Goal: Task Accomplishment & Management: Complete application form

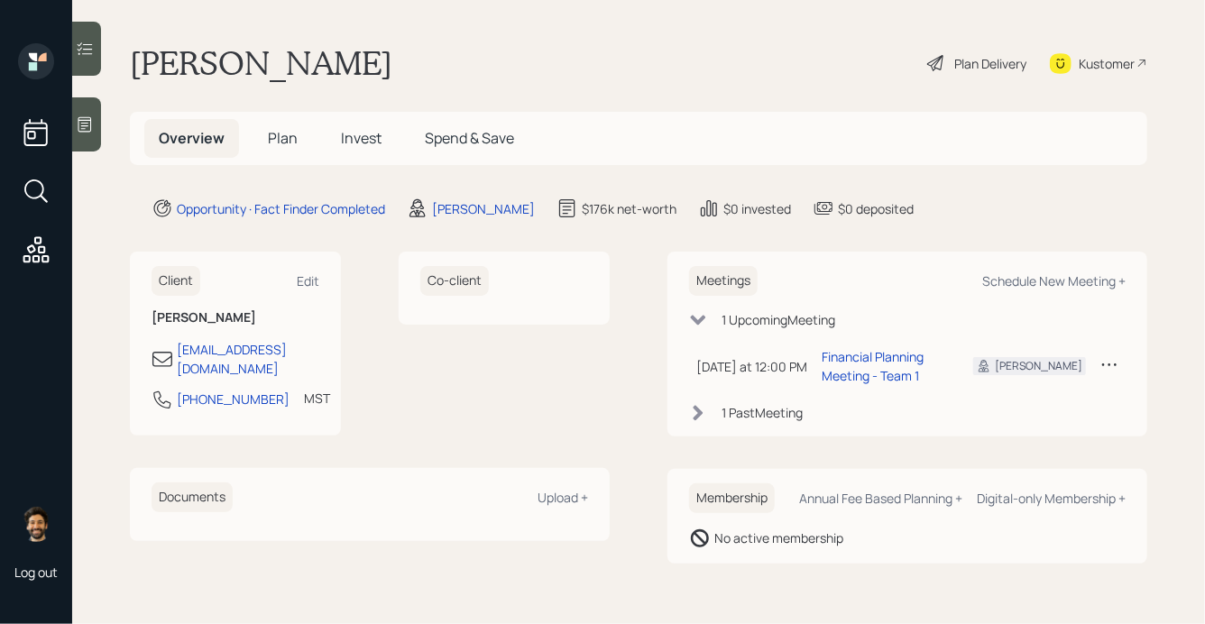
click at [280, 131] on span "Plan" at bounding box center [283, 138] width 30 height 20
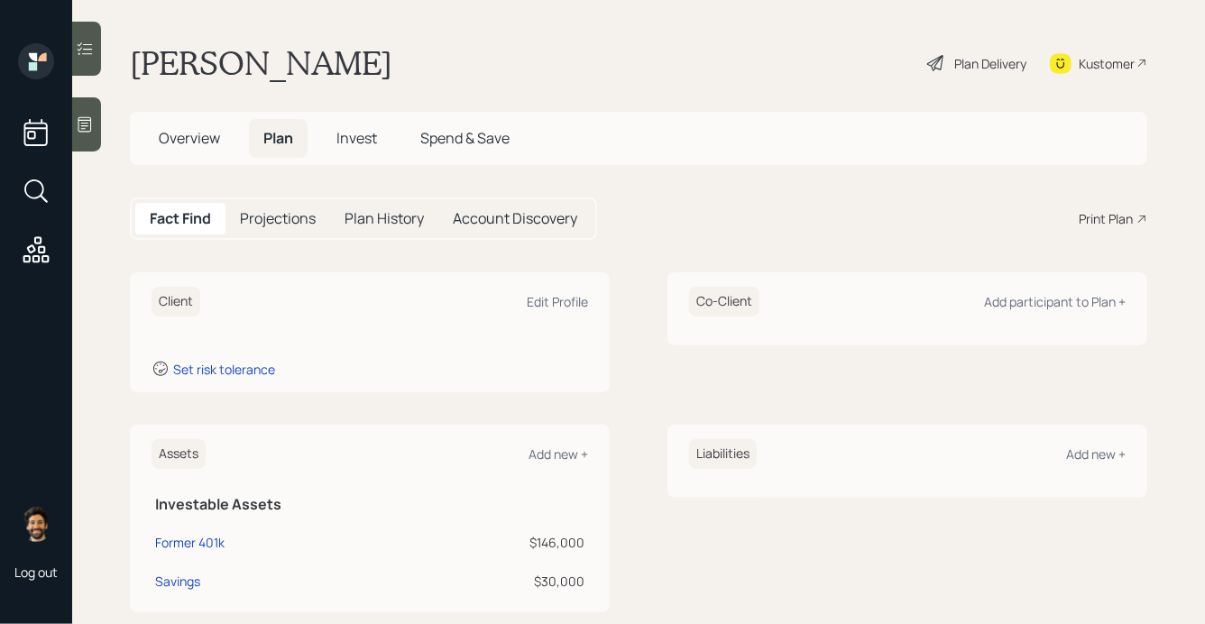
click at [193, 148] on h5 "Overview" at bounding box center [189, 138] width 90 height 39
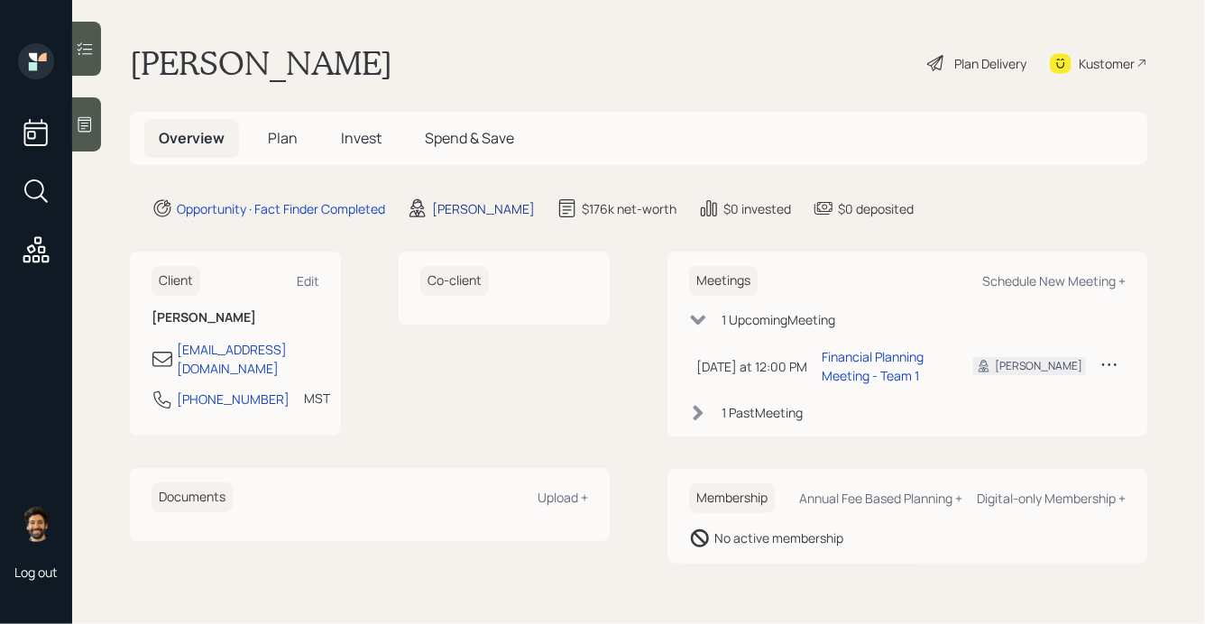
click at [476, 214] on div "[PERSON_NAME]" at bounding box center [483, 208] width 103 height 19
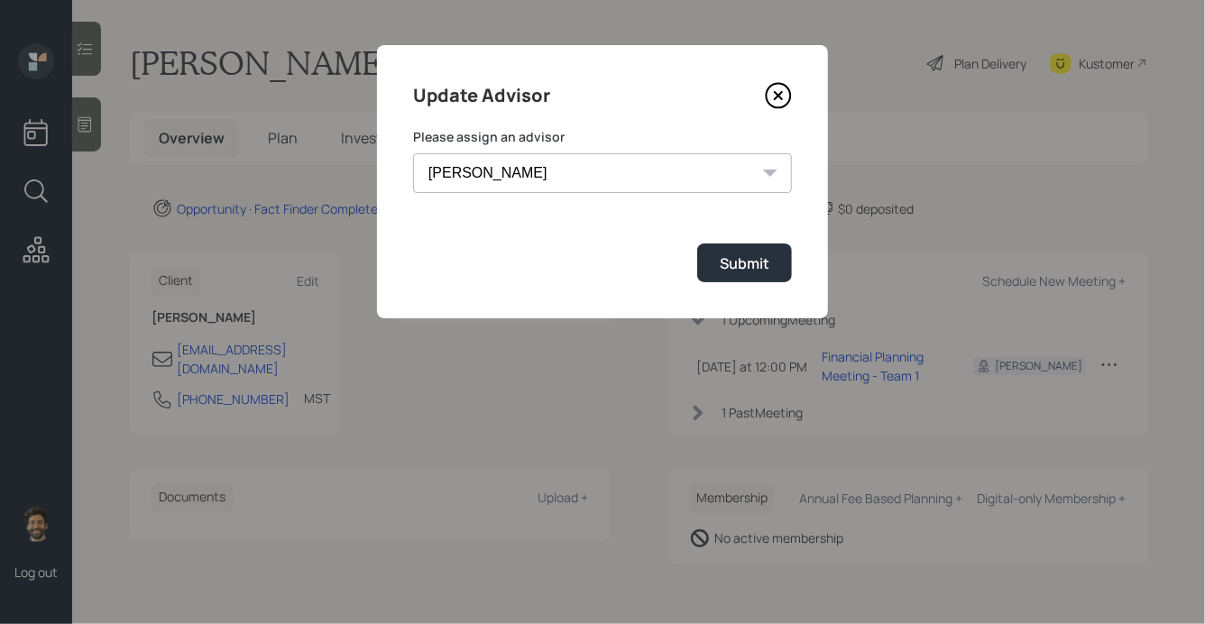
click at [485, 169] on select "[PERSON_NAME] [PERSON_NAME] End [PERSON_NAME] [PERSON_NAME] [PERSON_NAME] [PERS…" at bounding box center [602, 173] width 379 height 40
select select "f14b762f-c7c2-4b89-9227-8fa891345eea"
click at [413, 153] on select "[PERSON_NAME] [PERSON_NAME] End [PERSON_NAME] [PERSON_NAME] [PERSON_NAME] [PERS…" at bounding box center [602, 173] width 379 height 40
click at [725, 282] on button "Submit" at bounding box center [744, 263] width 95 height 39
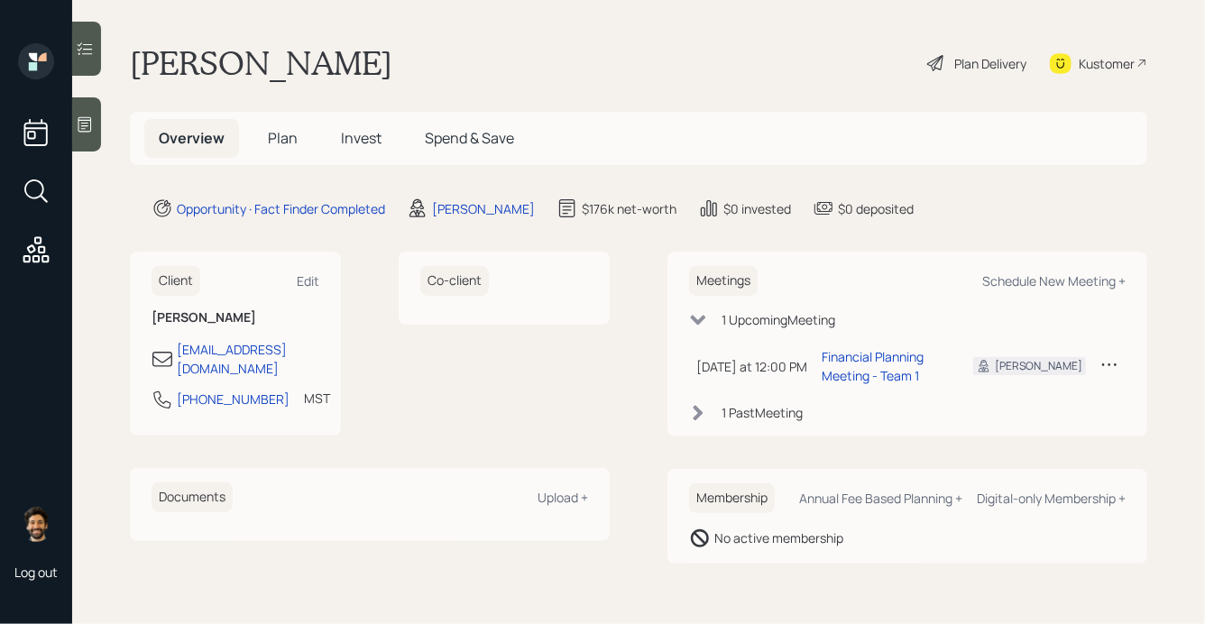
click at [716, 415] on div "1 Past Meeting" at bounding box center [907, 412] width 437 height 19
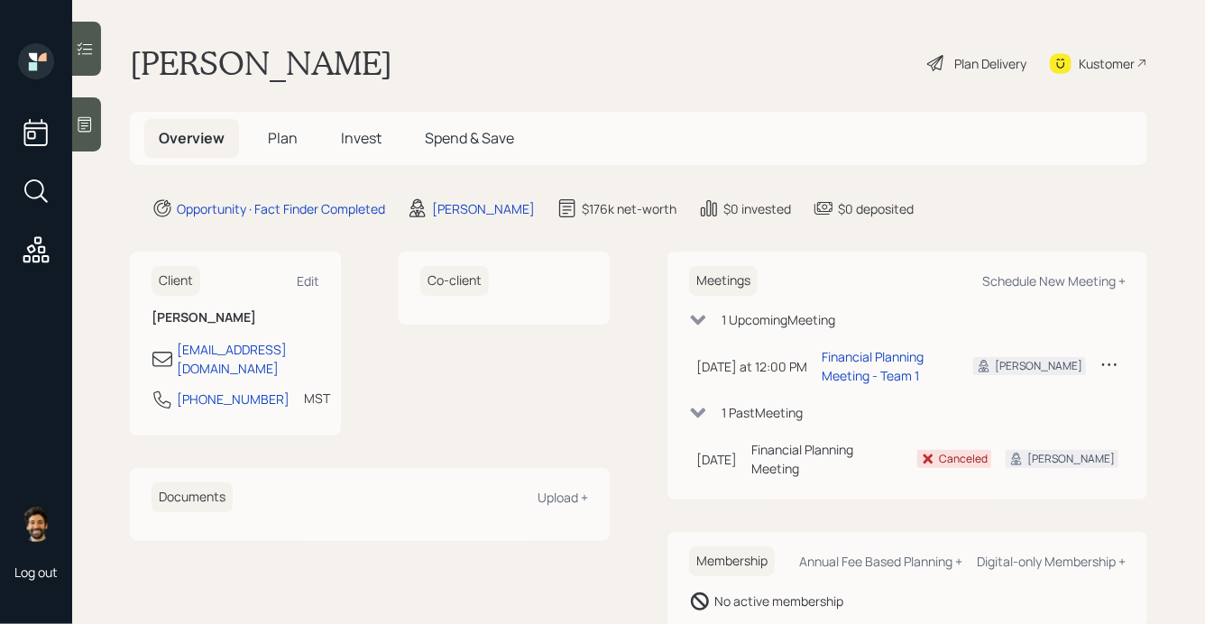
click at [708, 414] on div "1 Past Meeting" at bounding box center [907, 412] width 437 height 19
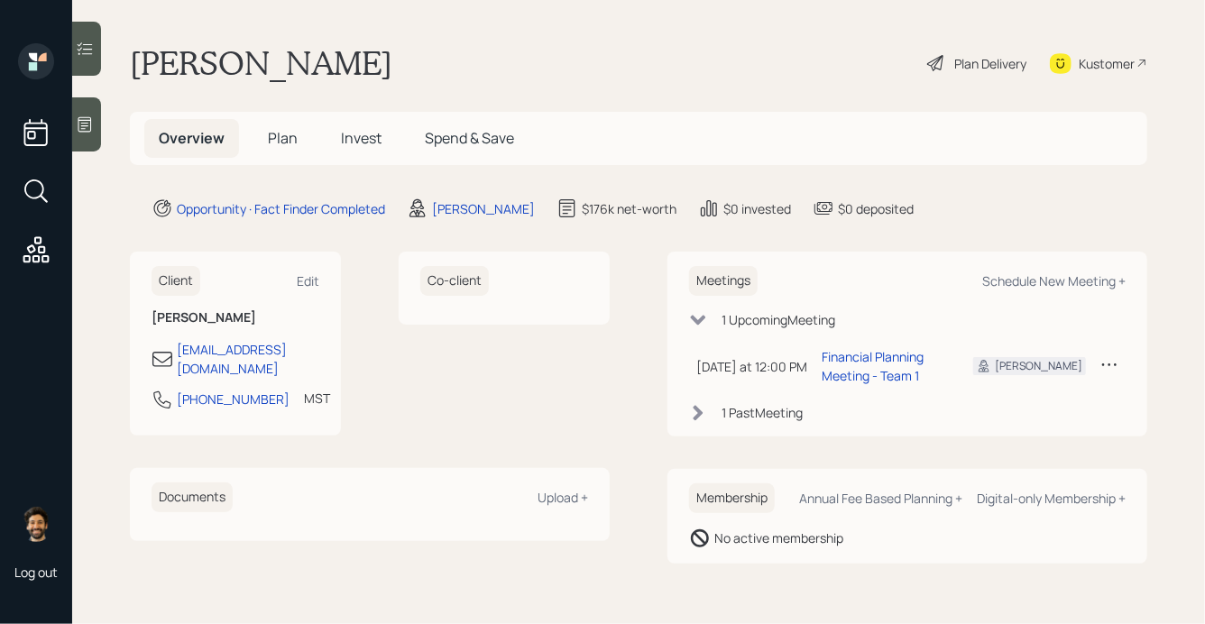
click at [272, 134] on span "Plan" at bounding box center [283, 138] width 30 height 20
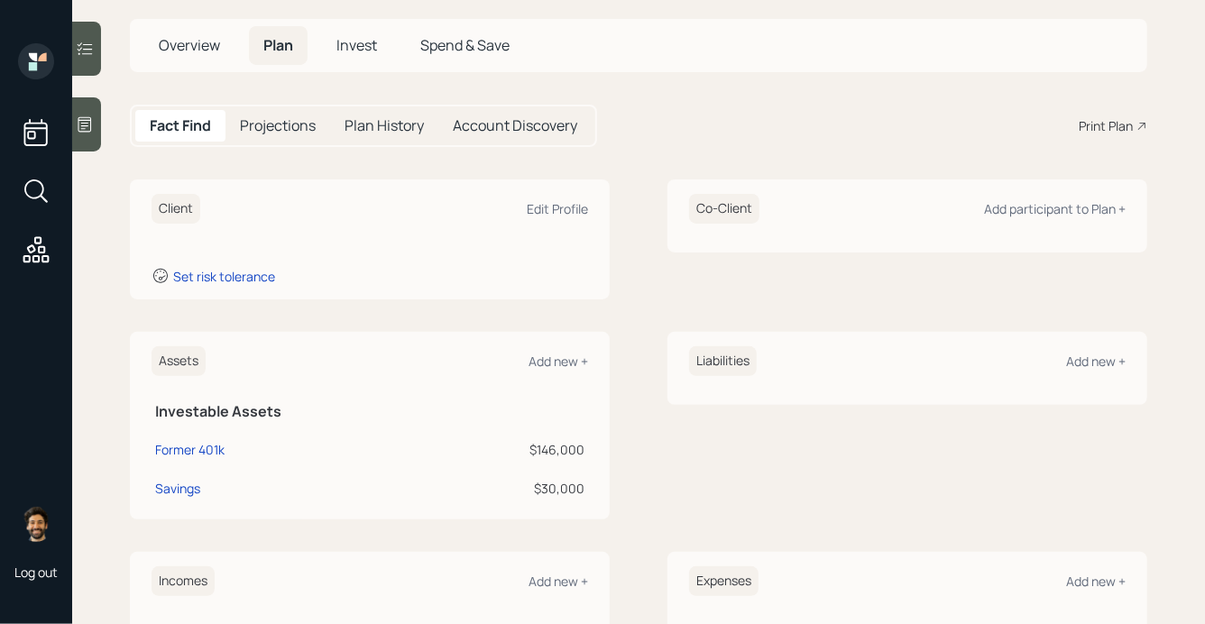
scroll to position [94, 0]
click at [536, 210] on div "Edit Profile" at bounding box center [557, 207] width 61 height 17
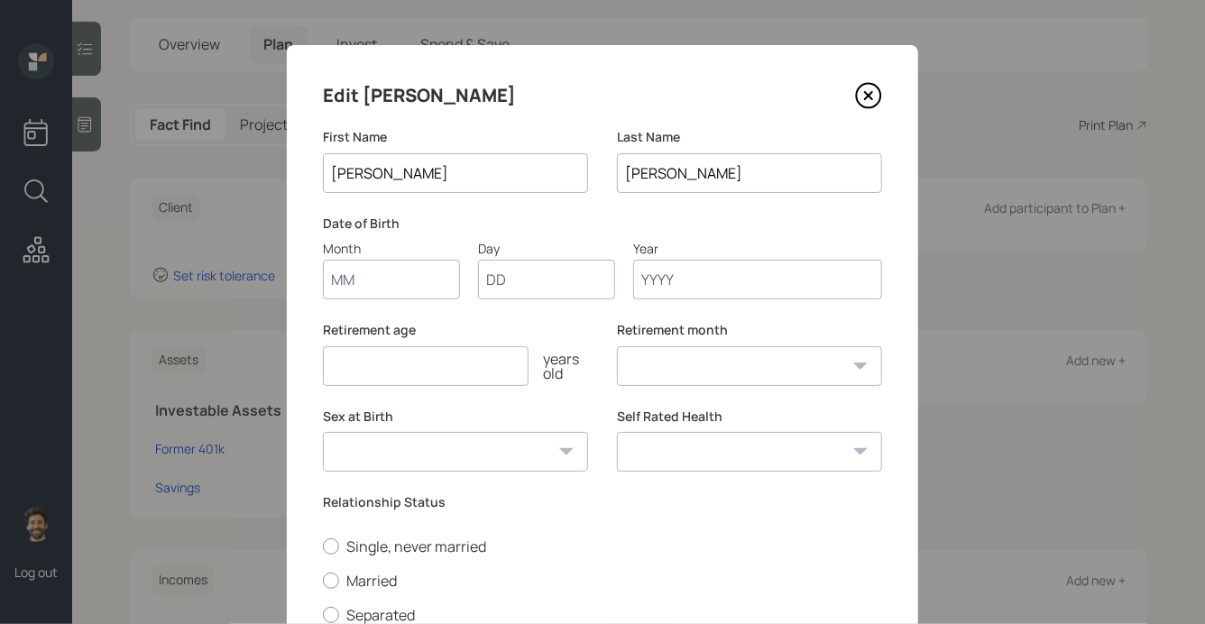
click at [364, 293] on input "Month" at bounding box center [391, 280] width 137 height 40
type input "01"
type input "1950"
select select "1"
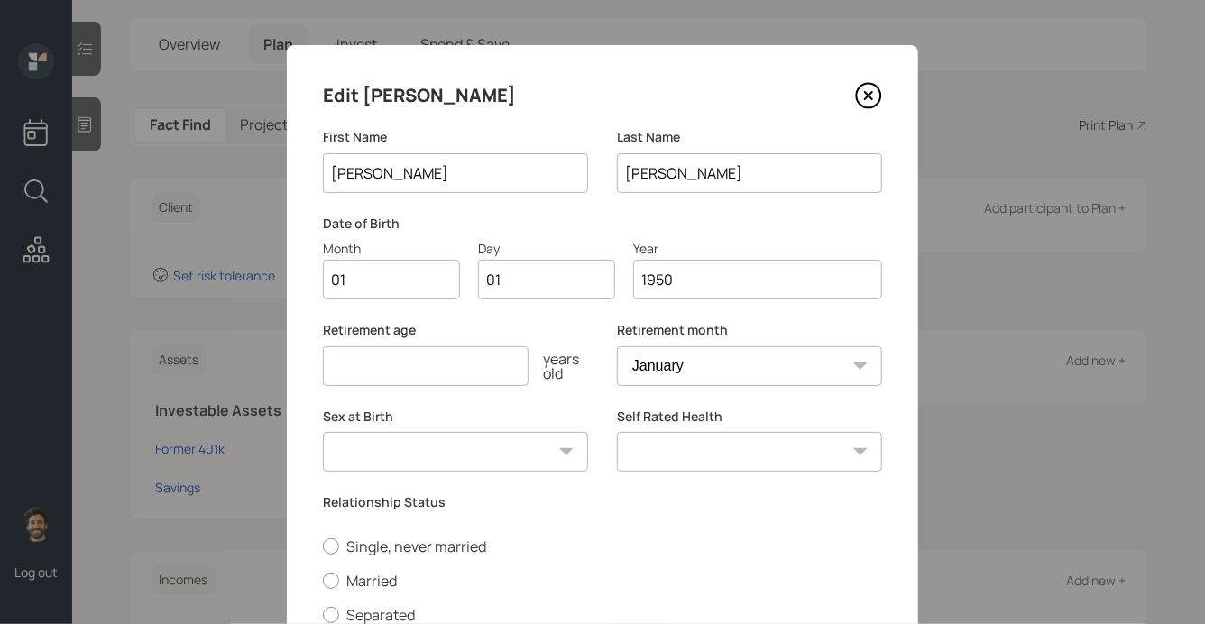
scroll to position [212, 0]
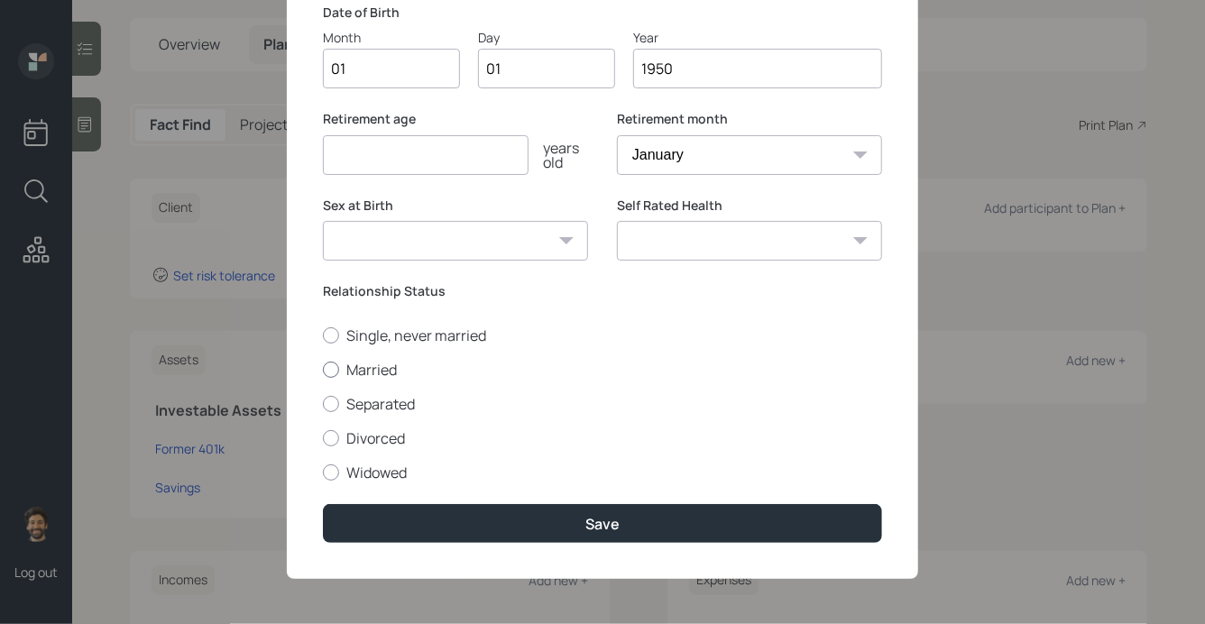
type input "1950"
click at [329, 365] on div at bounding box center [331, 370] width 16 height 16
click at [323, 369] on input "Married" at bounding box center [322, 369] width 1 height 1
radio input "true"
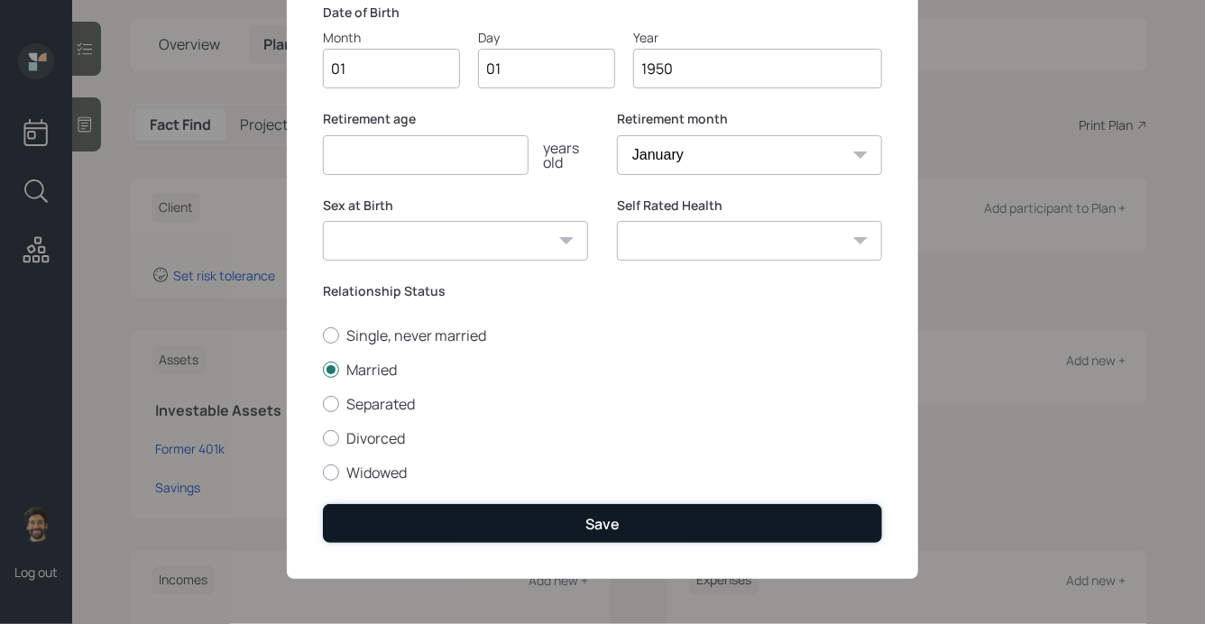
click at [410, 534] on button "Save" at bounding box center [602, 523] width 559 height 39
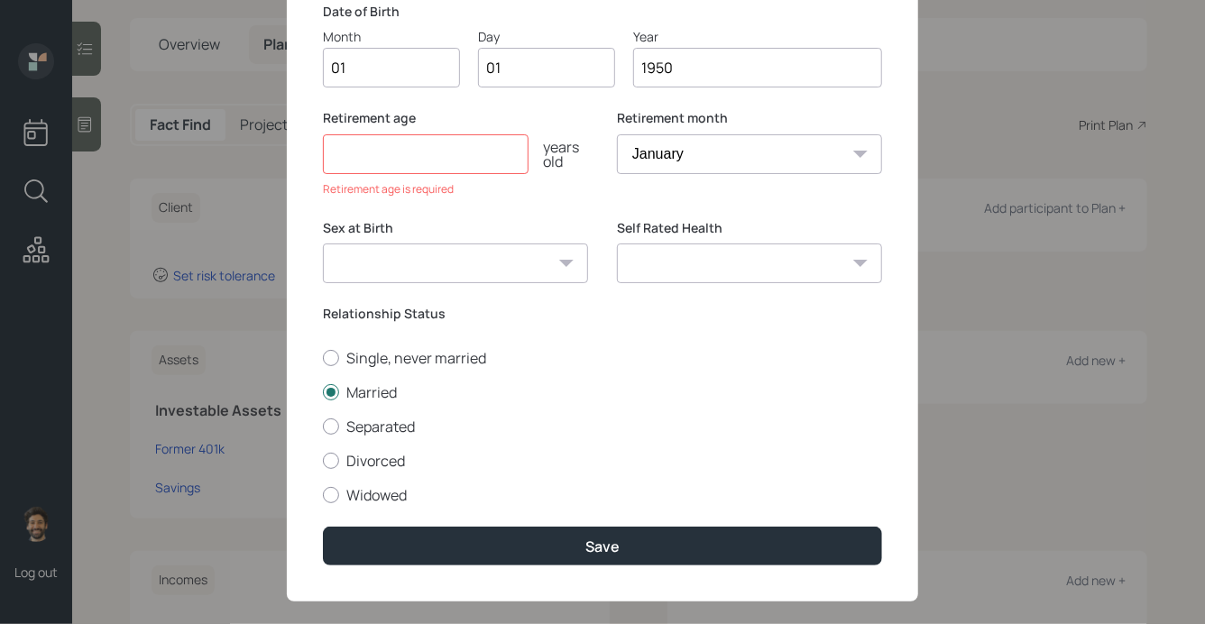
click at [405, 156] on input "number" at bounding box center [426, 154] width 206 height 40
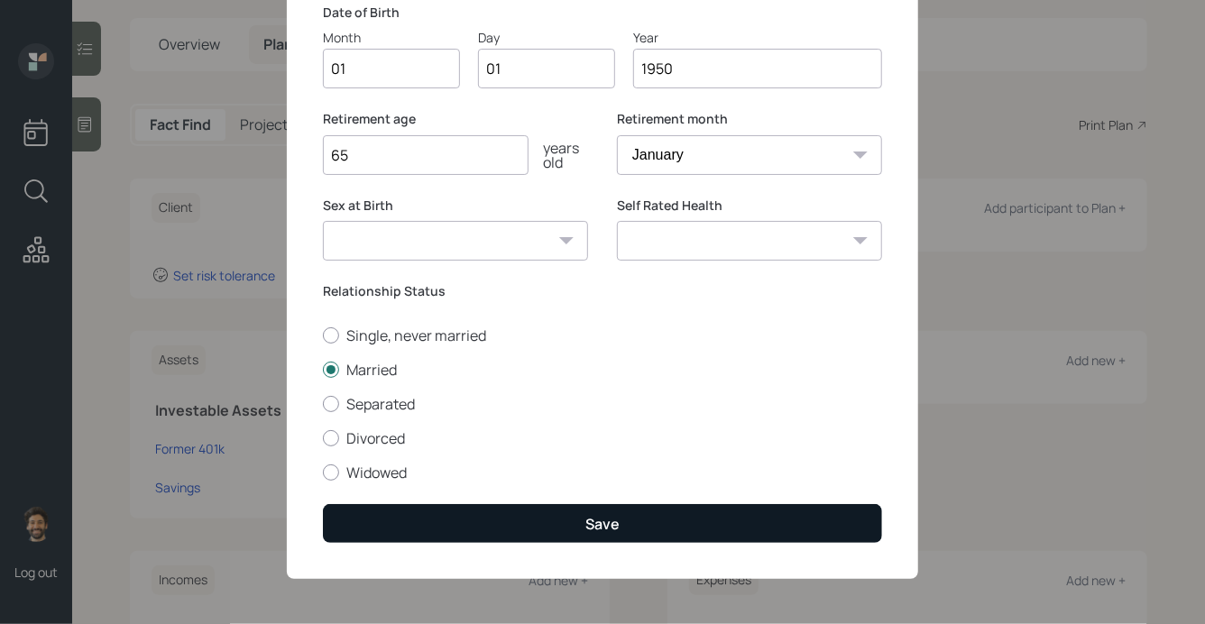
type input "65"
click at [425, 521] on button "Save" at bounding box center [602, 523] width 559 height 39
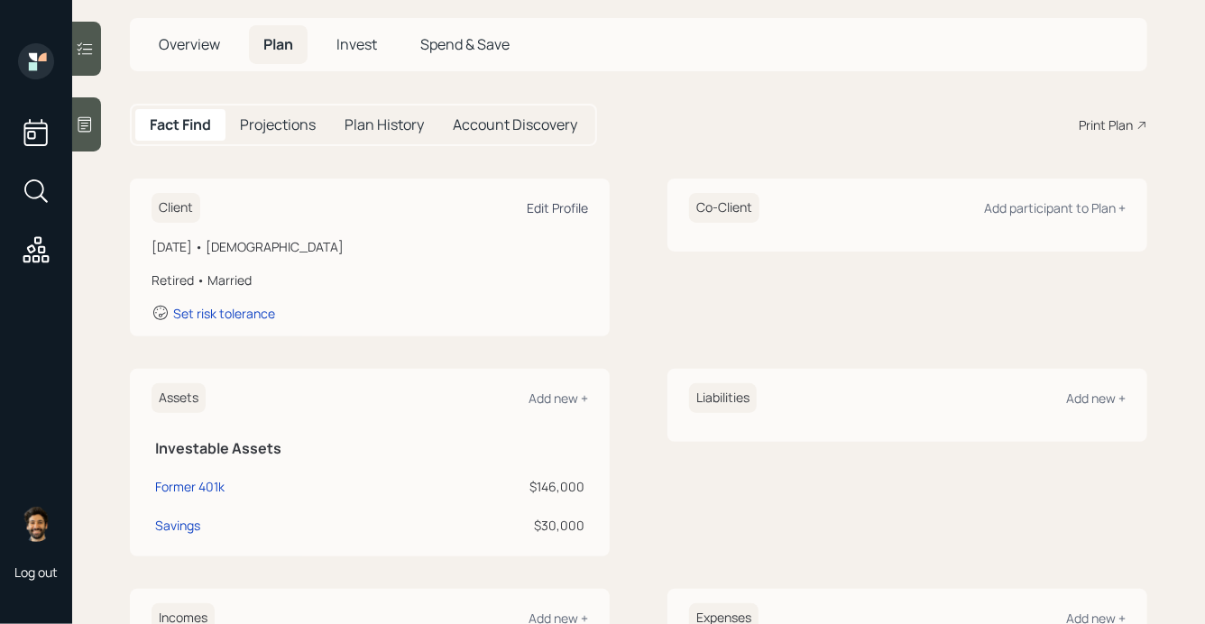
click at [568, 212] on div "Edit Profile" at bounding box center [557, 207] width 61 height 17
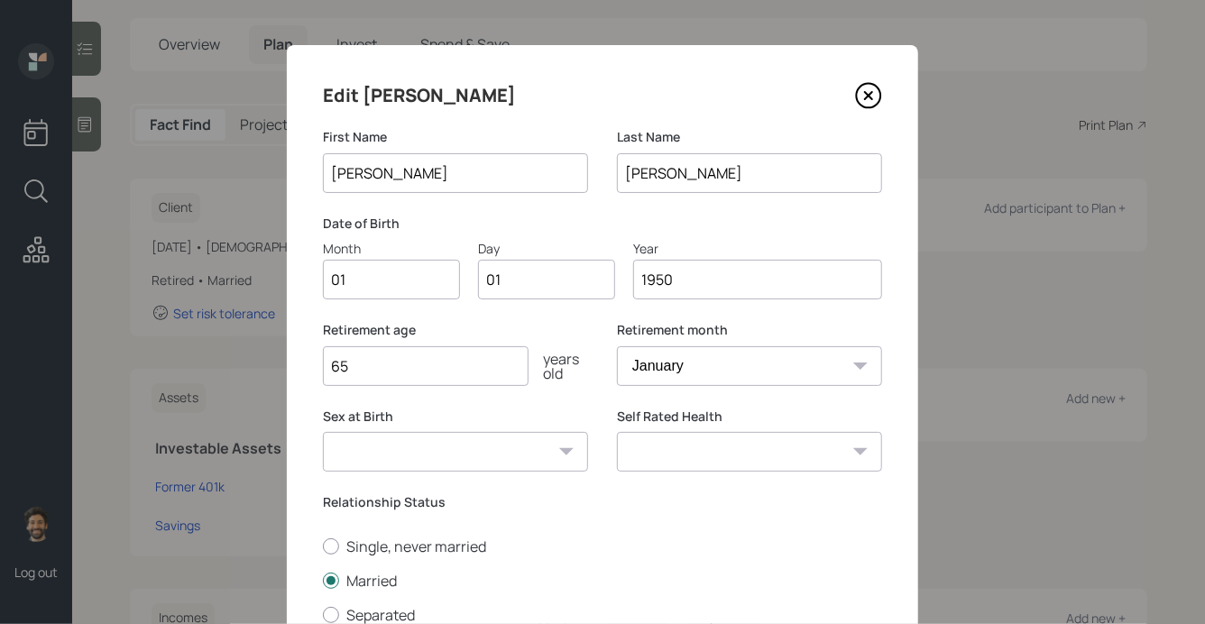
click at [684, 285] on input "1950" at bounding box center [757, 280] width 249 height 40
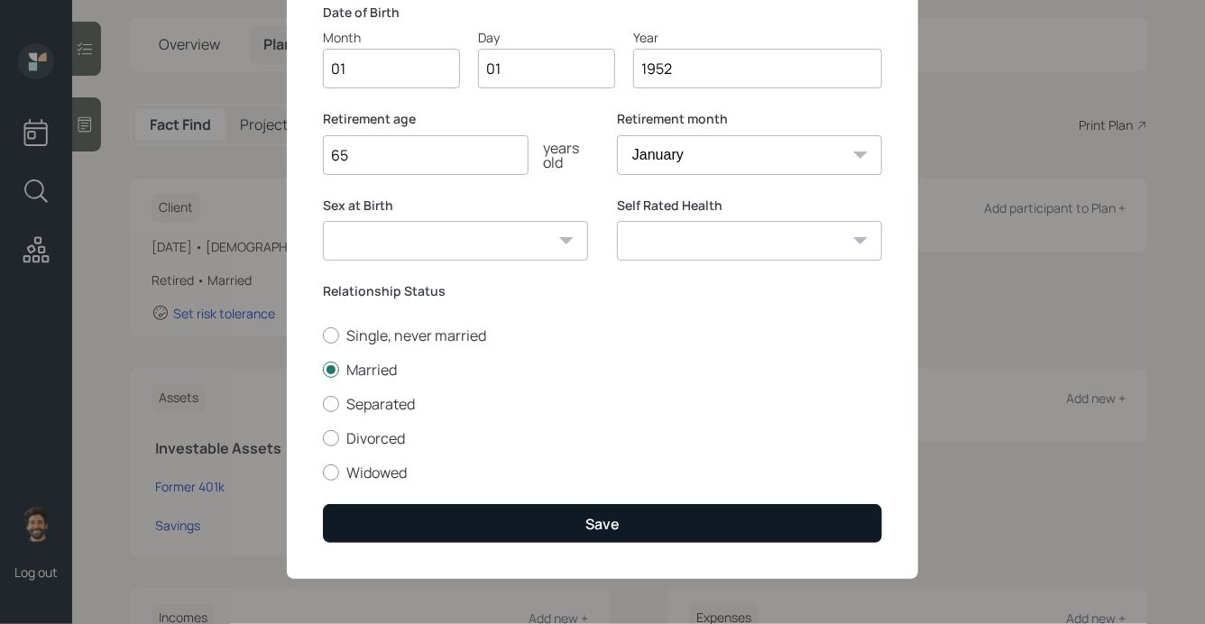
type input "1952"
click at [392, 528] on button "Save" at bounding box center [602, 523] width 559 height 39
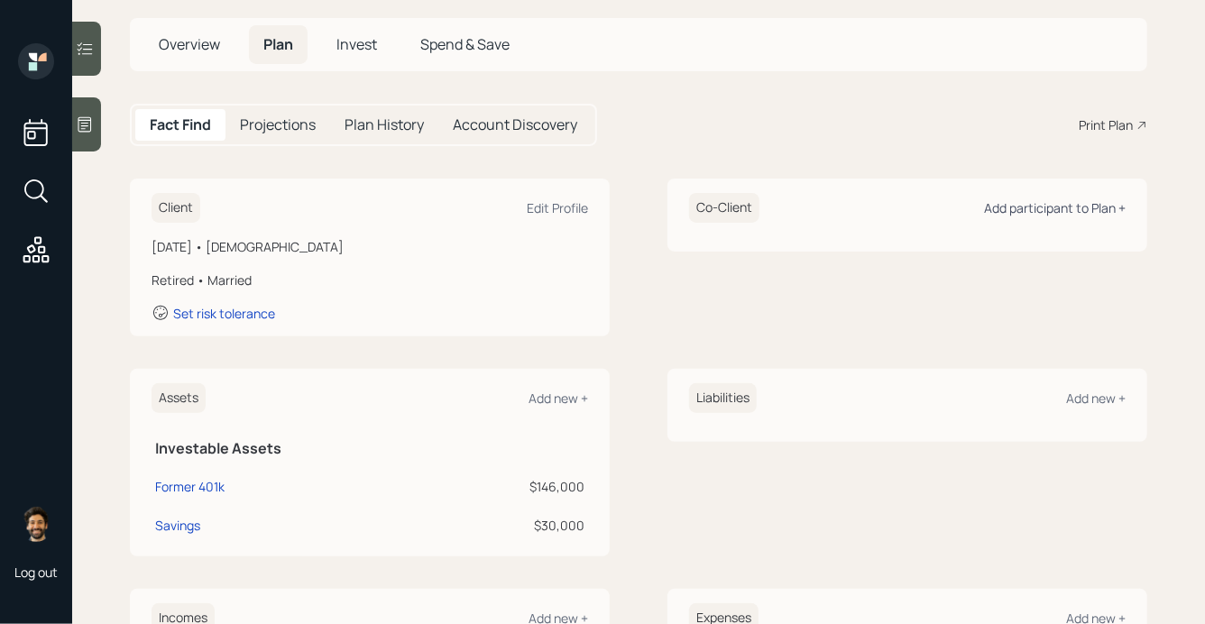
click at [1027, 209] on div "Add participant to Plan +" at bounding box center [1055, 207] width 142 height 17
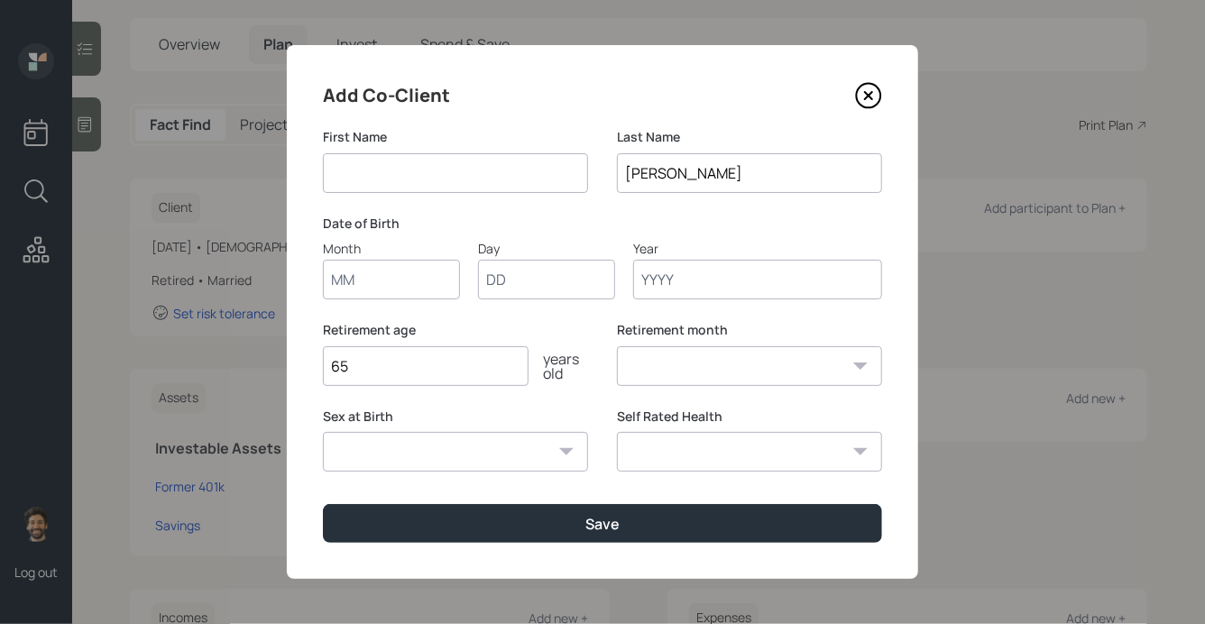
click at [374, 291] on input "Month" at bounding box center [391, 280] width 137 height 40
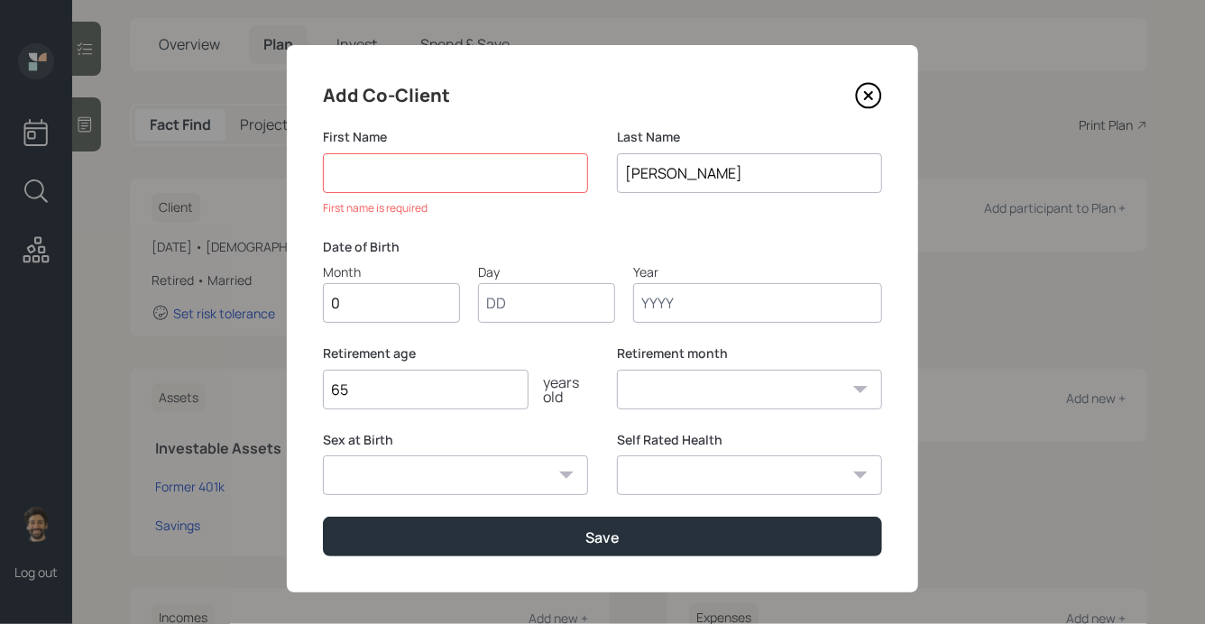
type input "01"
type input "1950"
select select "1"
type input "1950"
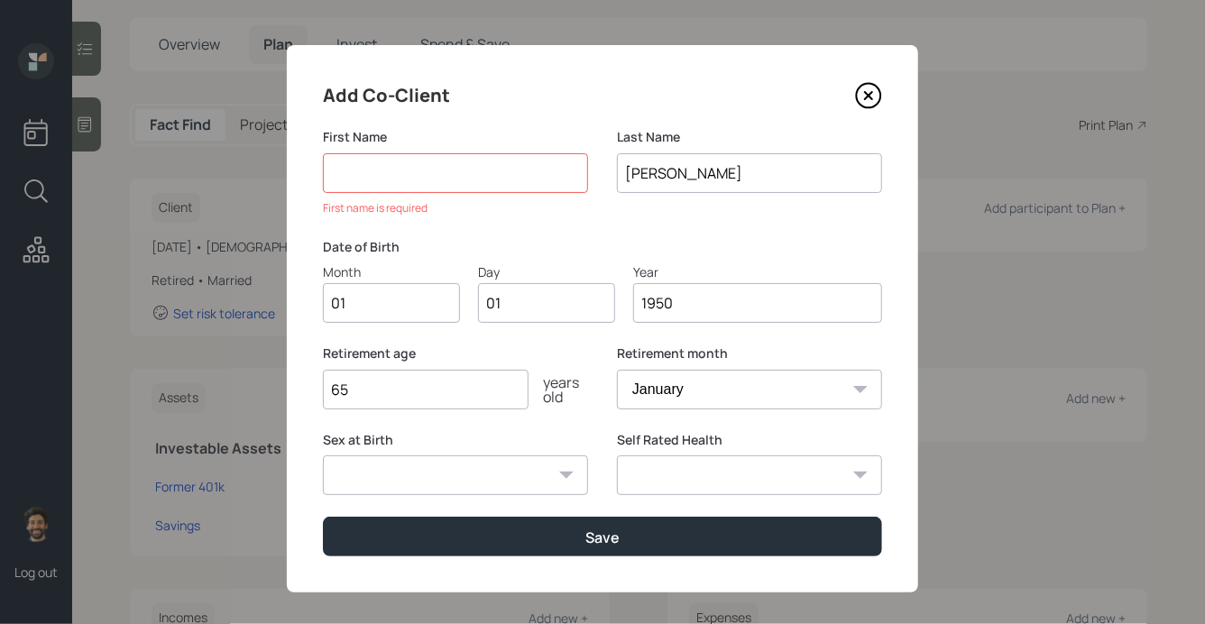
click at [369, 180] on input at bounding box center [455, 173] width 265 height 40
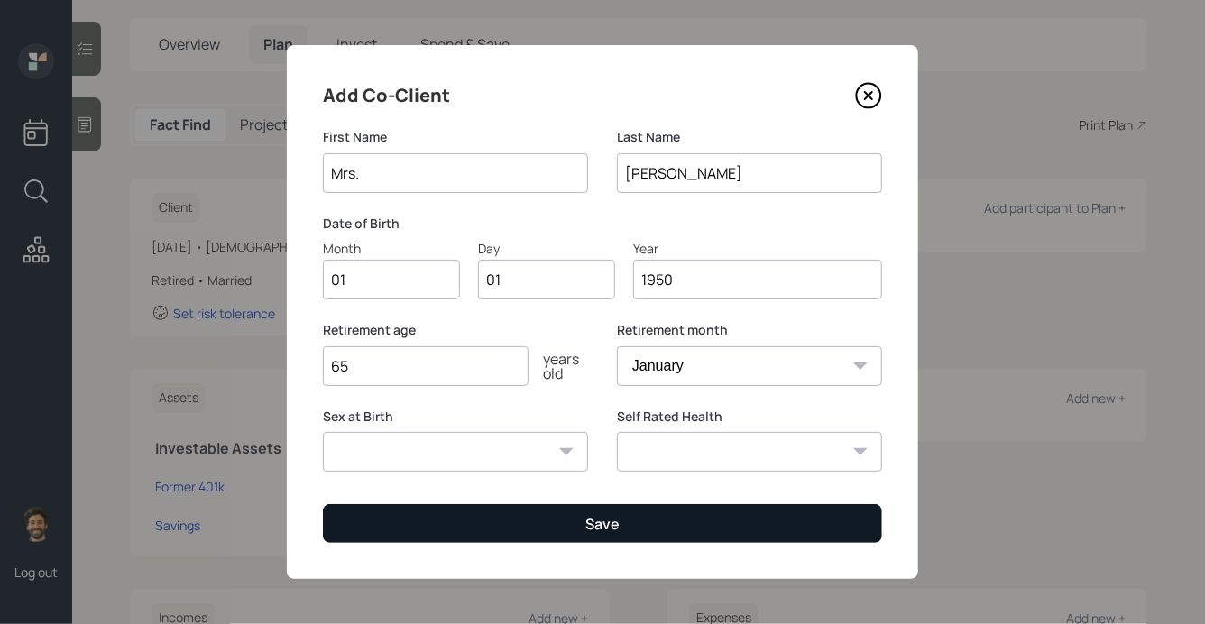
type input "Mrs."
click at [374, 530] on button "Save" at bounding box center [602, 523] width 559 height 39
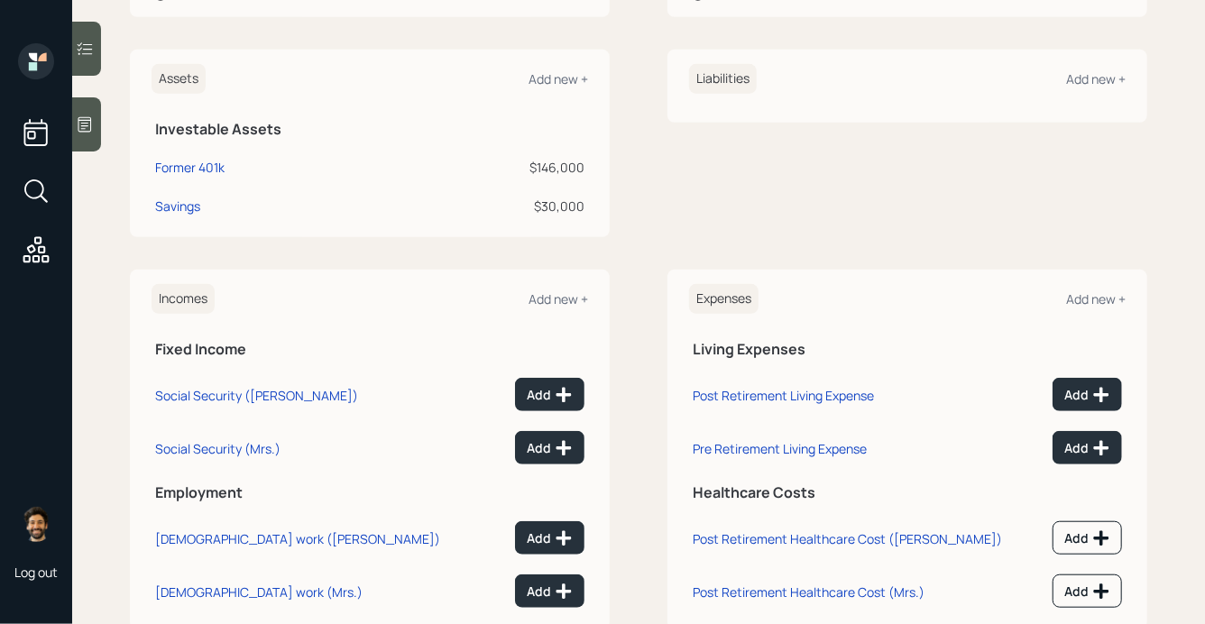
scroll to position [452, 0]
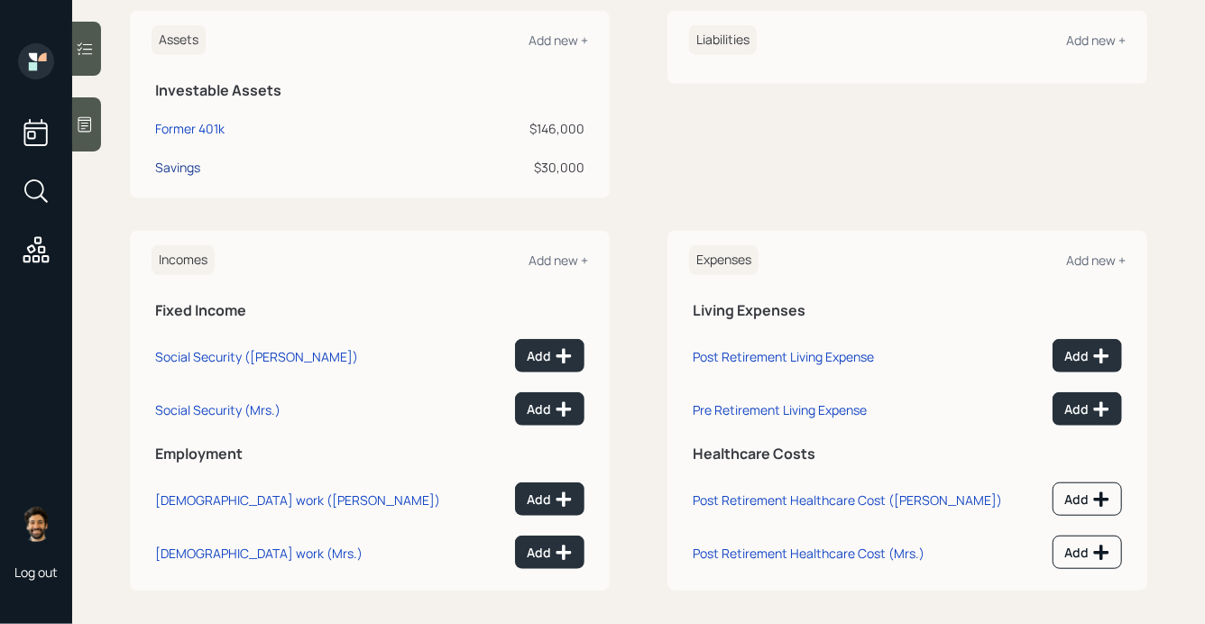
click at [185, 166] on div "Savings" at bounding box center [177, 167] width 45 height 19
select select "cash"
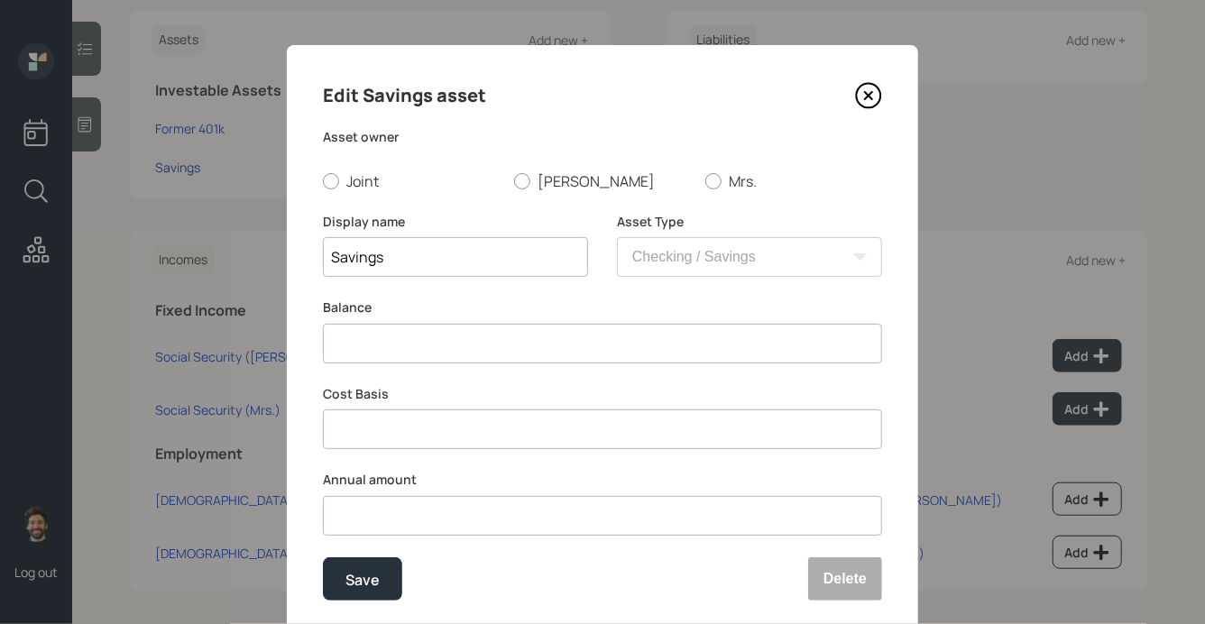
radio input "true"
type input "$ 30,000"
type input "$ 0"
click at [342, 192] on div "Edit Savings asset Asset owner Joint [PERSON_NAME] Mrs. Display name Savings As…" at bounding box center [603, 341] width 632 height 592
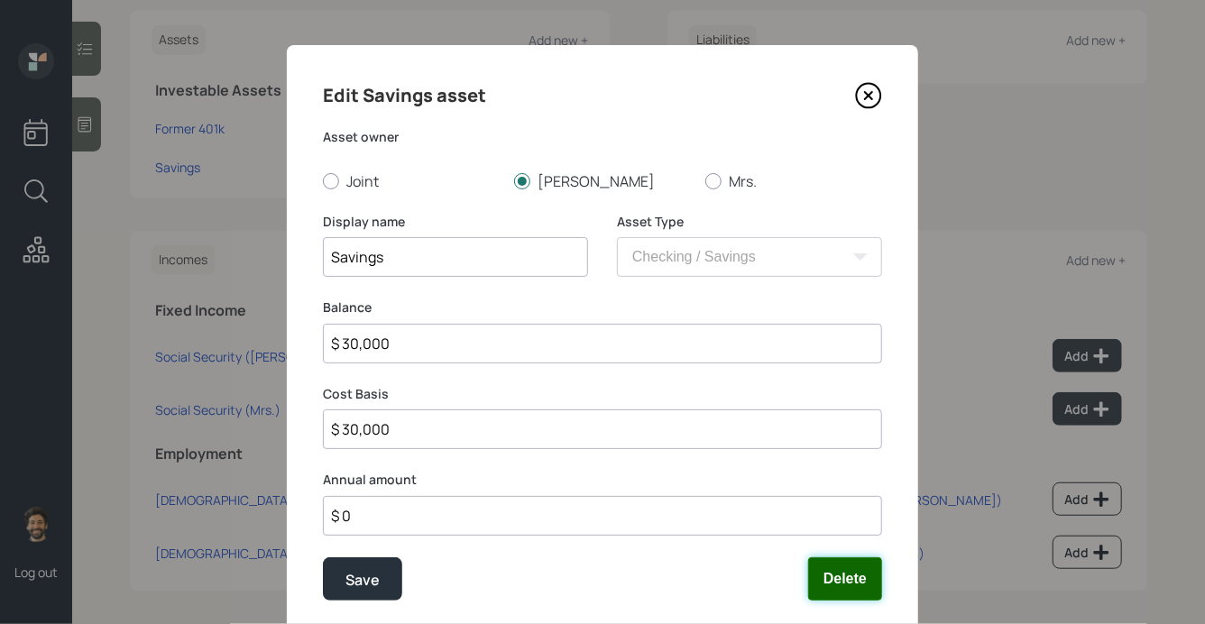
click at [845, 567] on button "Delete" at bounding box center [845, 579] width 74 height 43
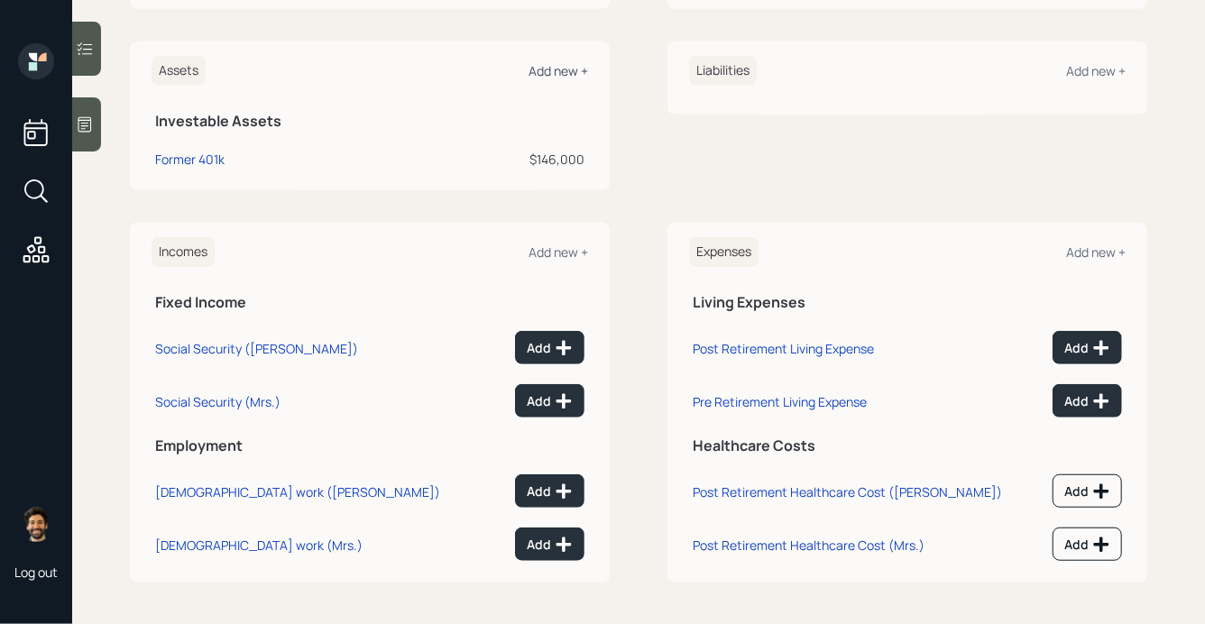
click at [549, 66] on div "Add new +" at bounding box center [559, 70] width 60 height 17
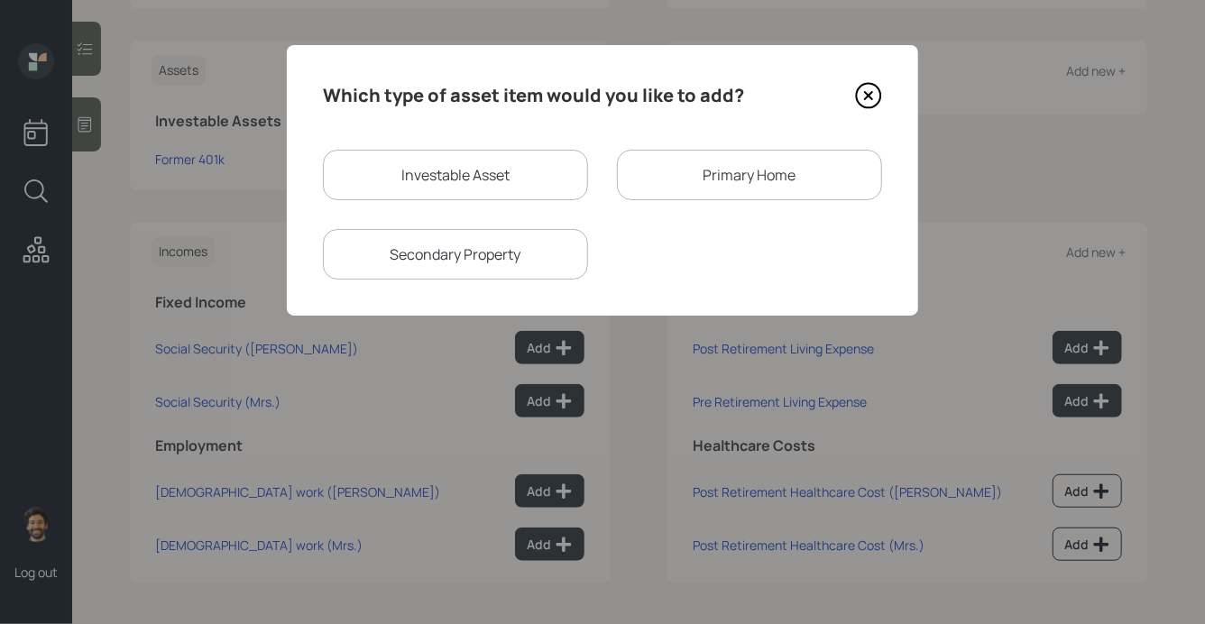
click at [435, 165] on div "Investable Asset" at bounding box center [455, 175] width 265 height 51
select select "taxable"
select select "balanced"
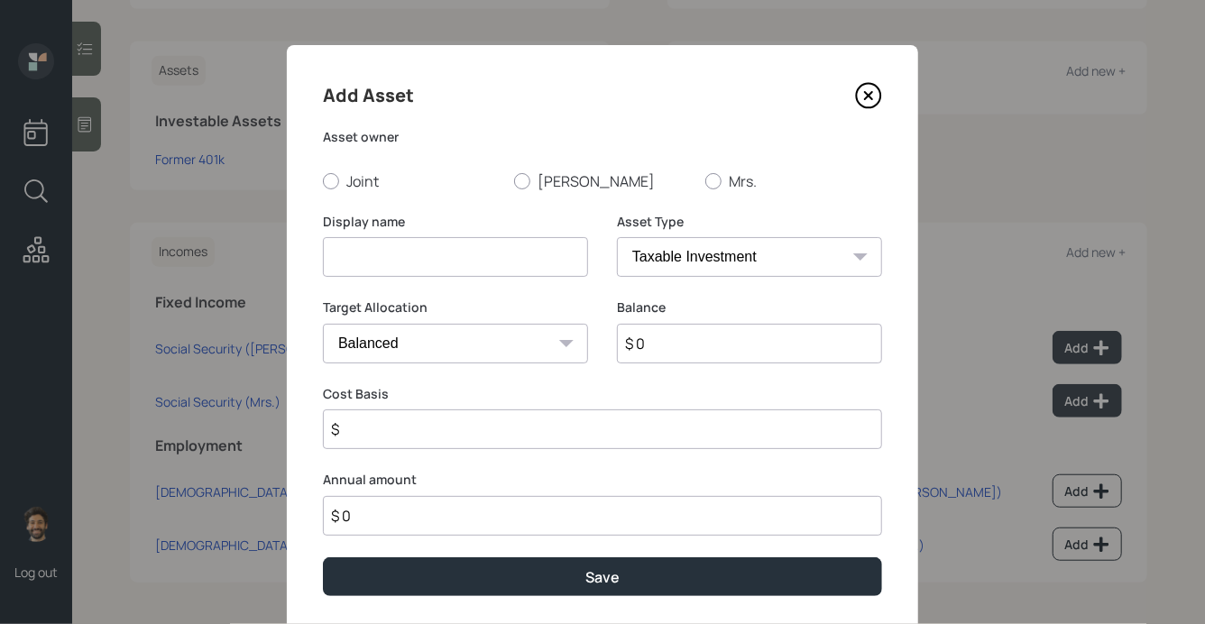
click at [393, 277] on input at bounding box center [455, 257] width 265 height 40
type input "Checking / Savings"
click at [660, 341] on input "$ 0" at bounding box center [749, 344] width 265 height 40
type input "$ 30,000"
click at [649, 254] on select "SEP [PERSON_NAME] IRA 401(k) [PERSON_NAME] 401(k) 403(b) [PERSON_NAME] 403(b) 4…" at bounding box center [749, 257] width 265 height 40
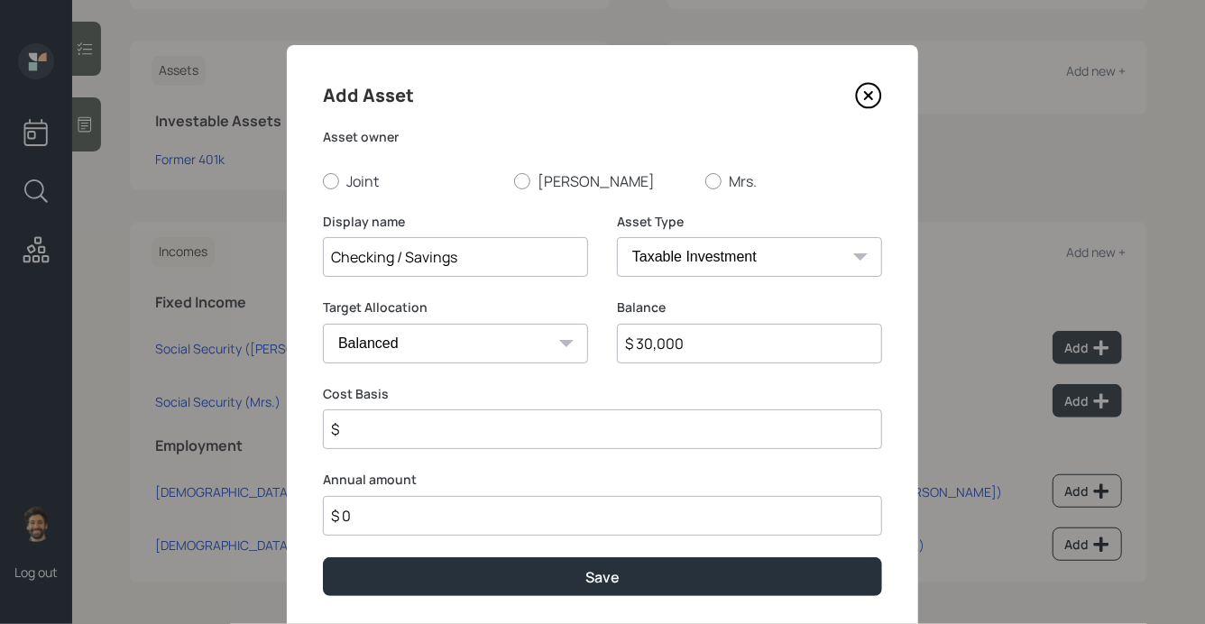
select select "emergency_fund"
click at [617, 237] on select "SEP [PERSON_NAME] IRA 401(k) [PERSON_NAME] 401(k) 403(b) [PERSON_NAME] 403(b) 4…" at bounding box center [749, 257] width 265 height 40
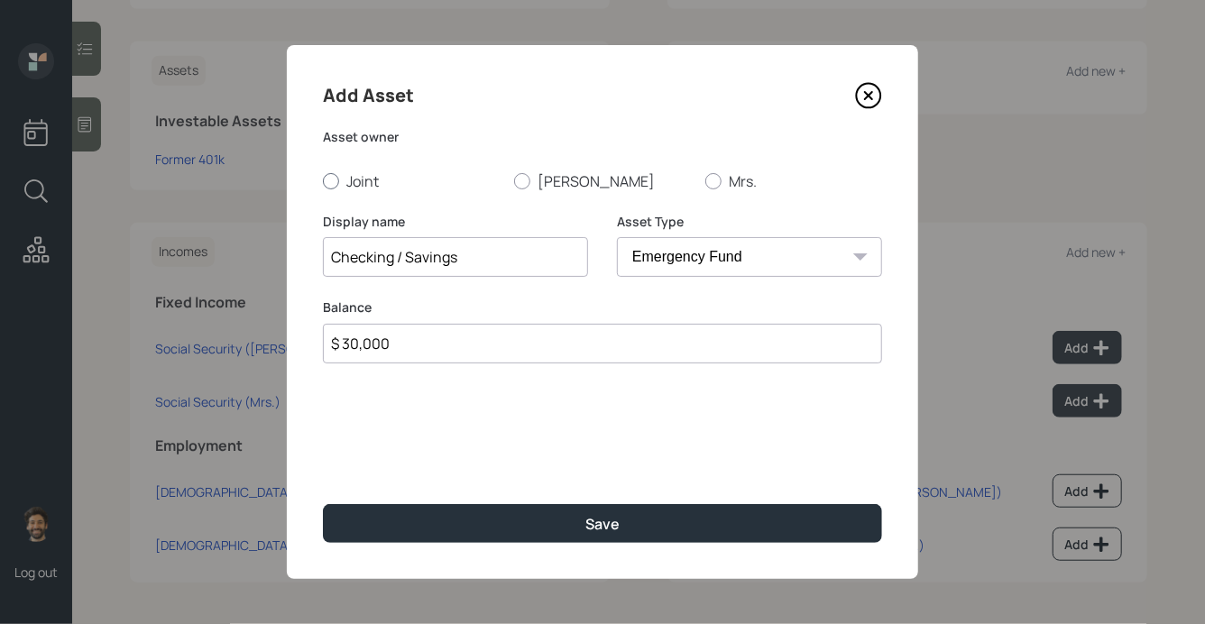
click at [336, 180] on div at bounding box center [331, 181] width 16 height 16
click at [323, 180] on input "Joint" at bounding box center [322, 180] width 1 height 1
radio input "true"
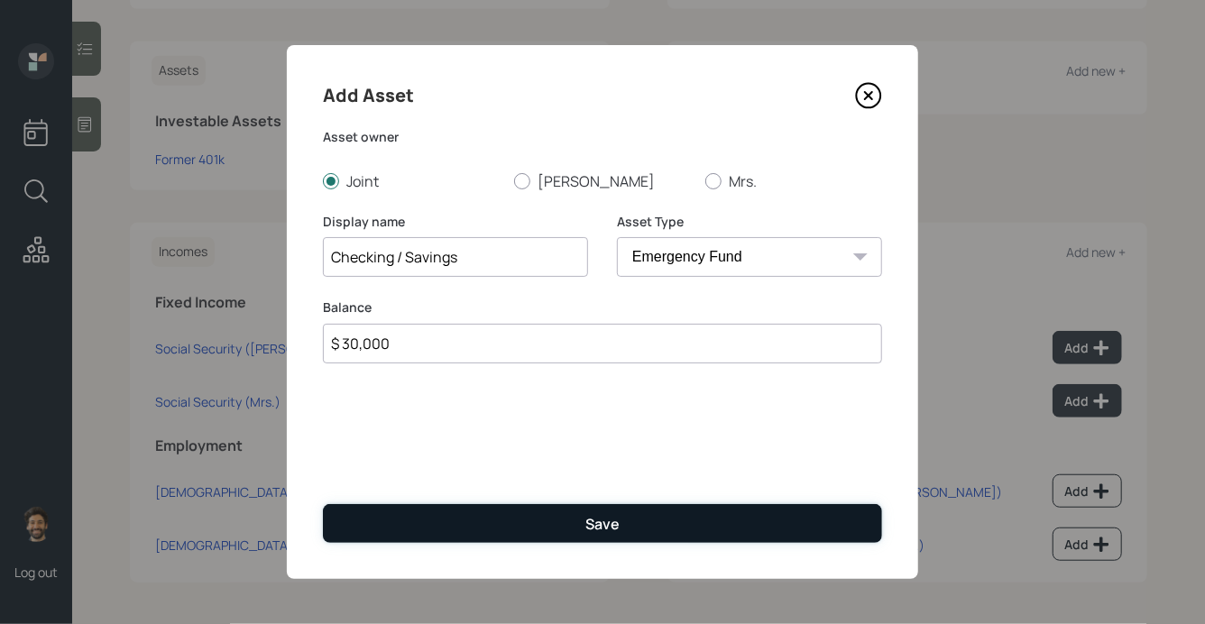
click at [420, 509] on button "Save" at bounding box center [602, 523] width 559 height 39
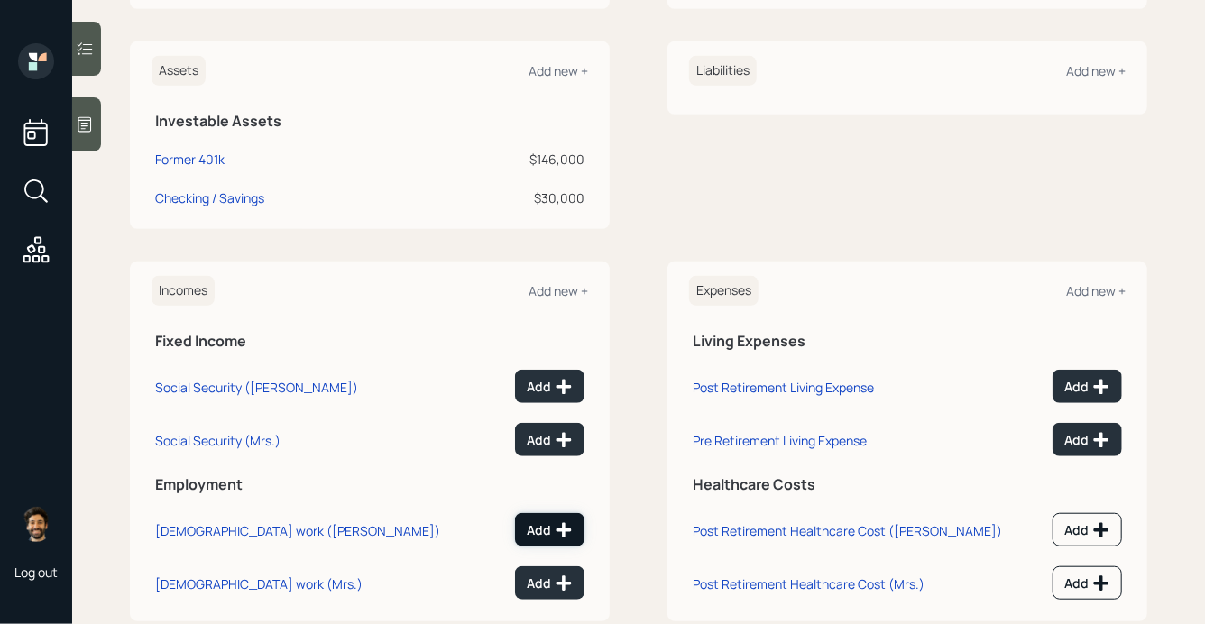
click at [538, 525] on div "Add" at bounding box center [550, 531] width 46 height 18
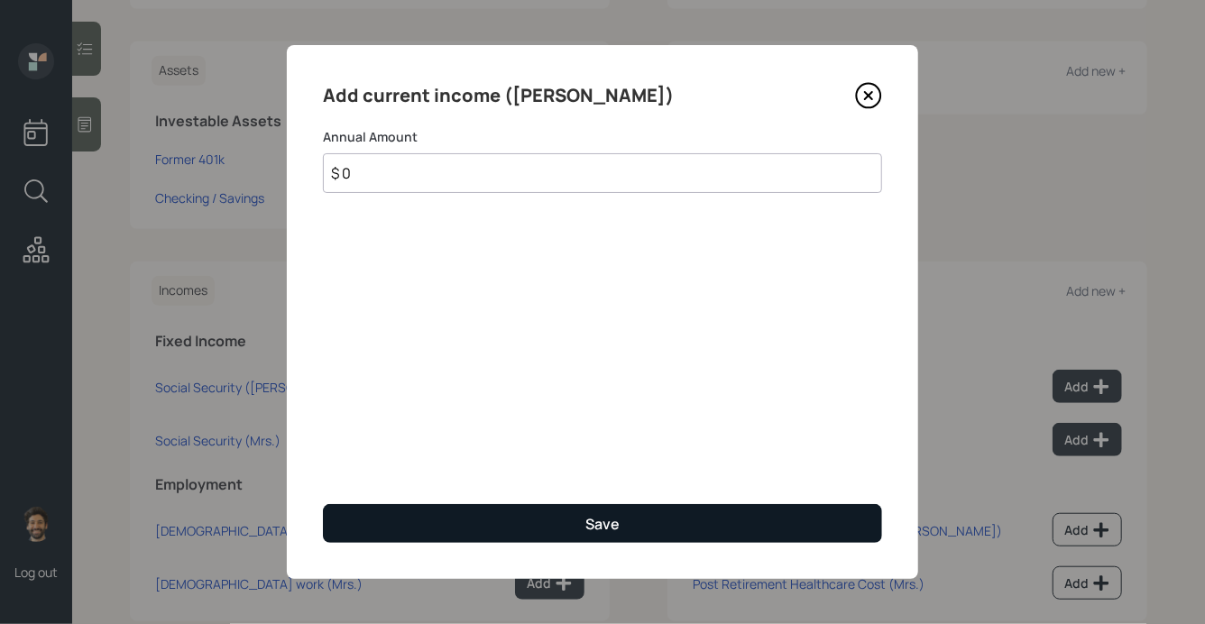
type input "$ 0"
click at [391, 527] on button "Save" at bounding box center [602, 523] width 559 height 39
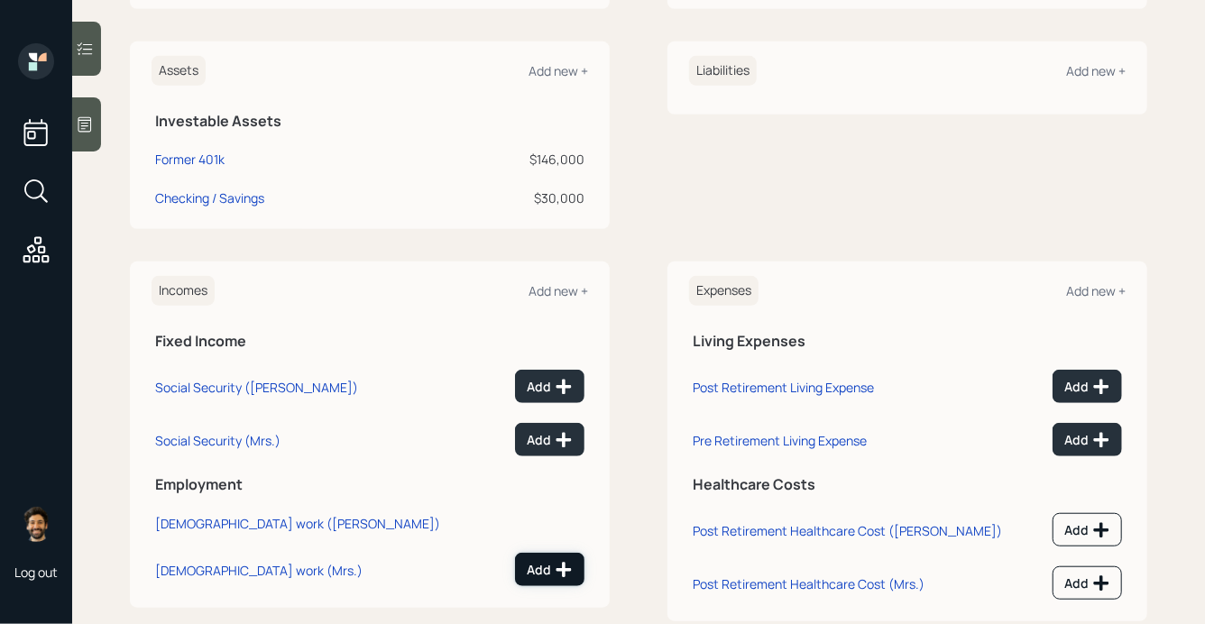
click at [537, 569] on div "Add" at bounding box center [550, 570] width 46 height 18
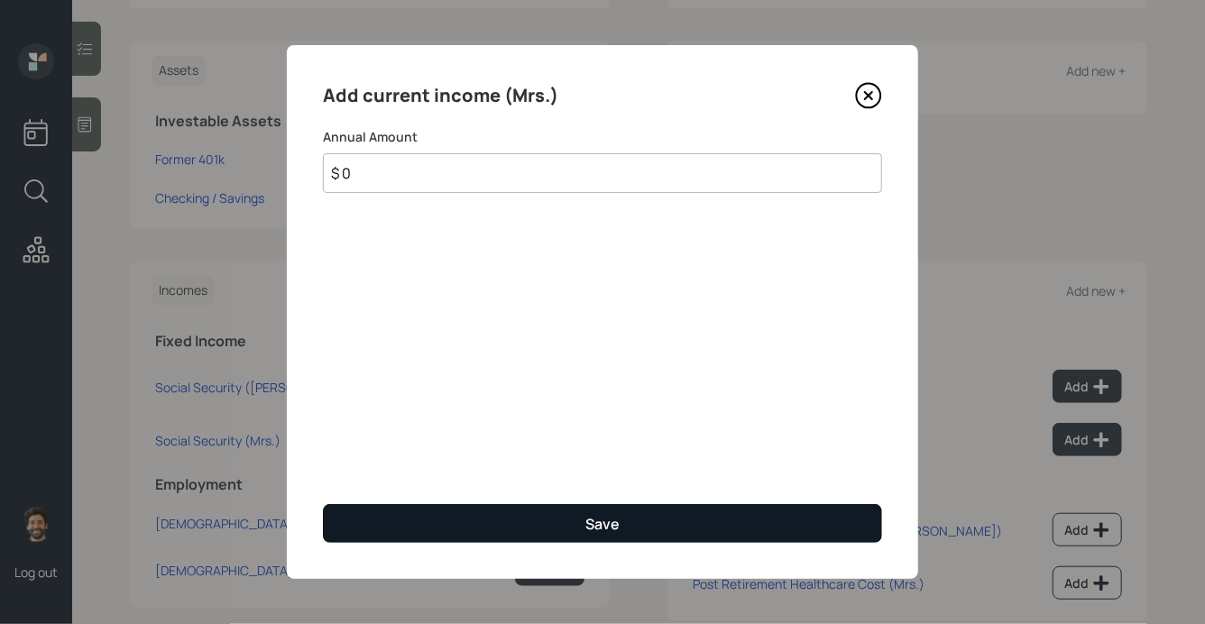
type input "$ 0"
click at [476, 532] on button "Save" at bounding box center [602, 523] width 559 height 39
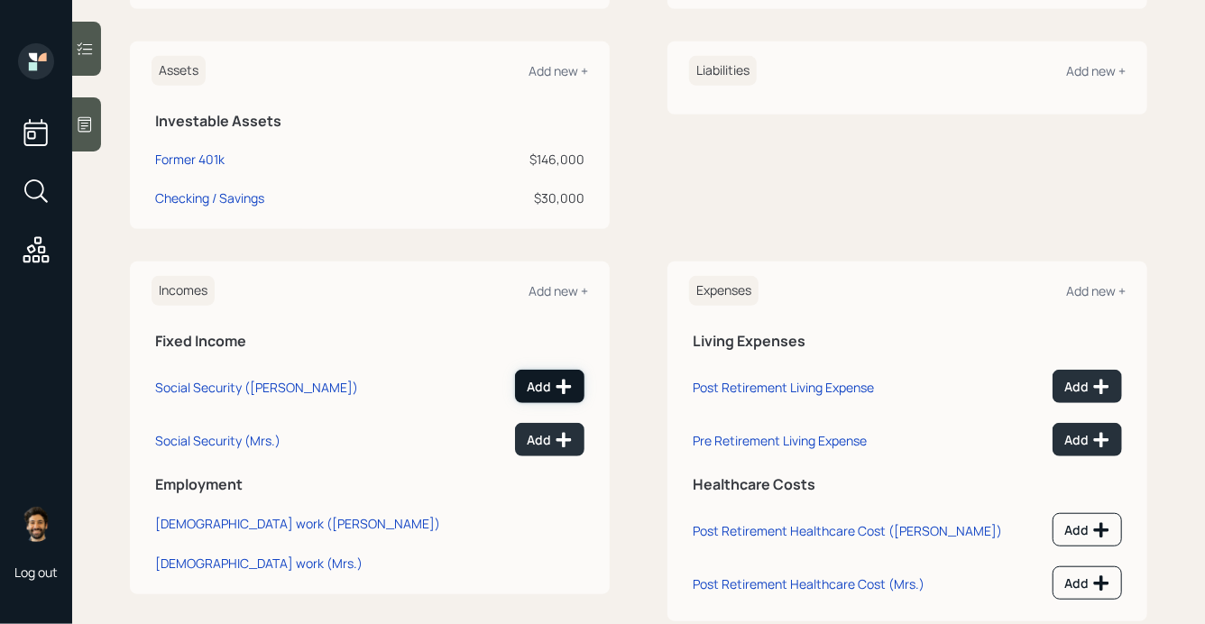
click at [563, 373] on button "Add" at bounding box center [549, 386] width 69 height 33
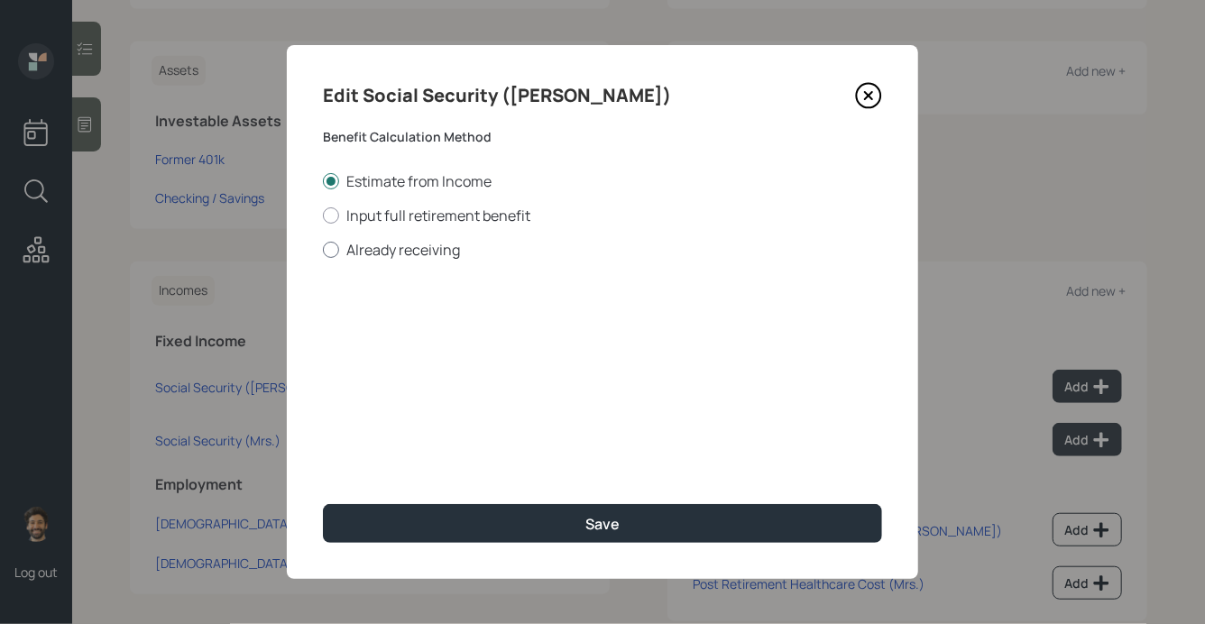
click at [383, 245] on label "Already receiving" at bounding box center [602, 250] width 559 height 20
click at [323, 249] on input "Already receiving" at bounding box center [322, 249] width 1 height 1
radio input "true"
click at [385, 330] on input "$" at bounding box center [602, 326] width 559 height 40
type input "$ 1"
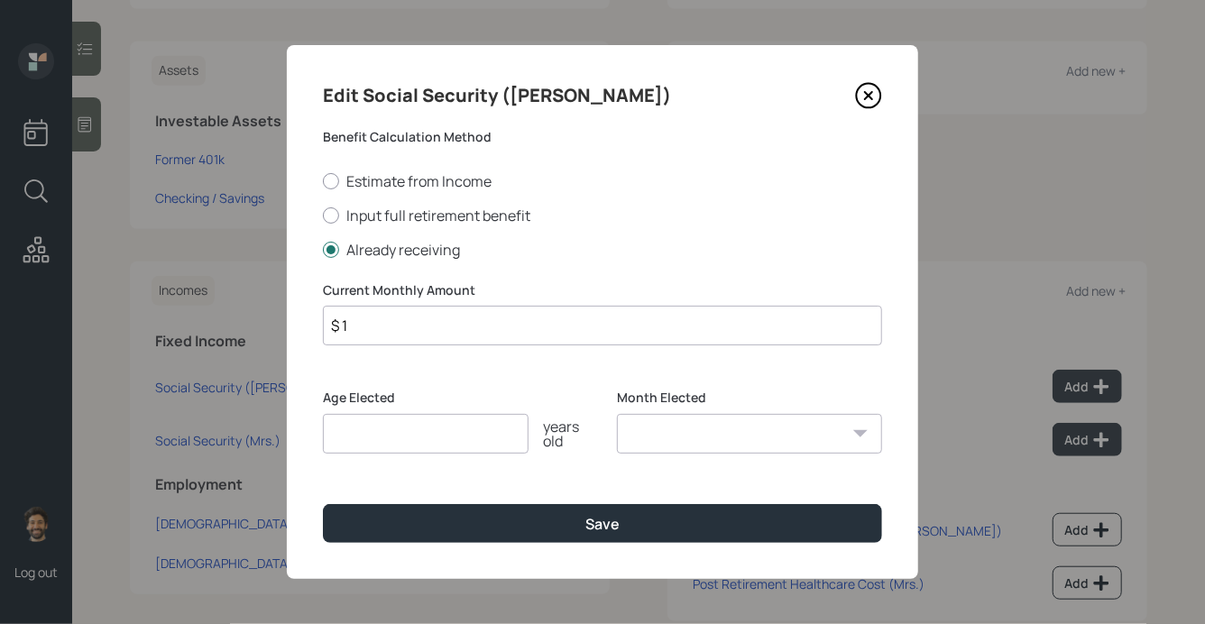
click at [374, 436] on input "number" at bounding box center [426, 434] width 206 height 40
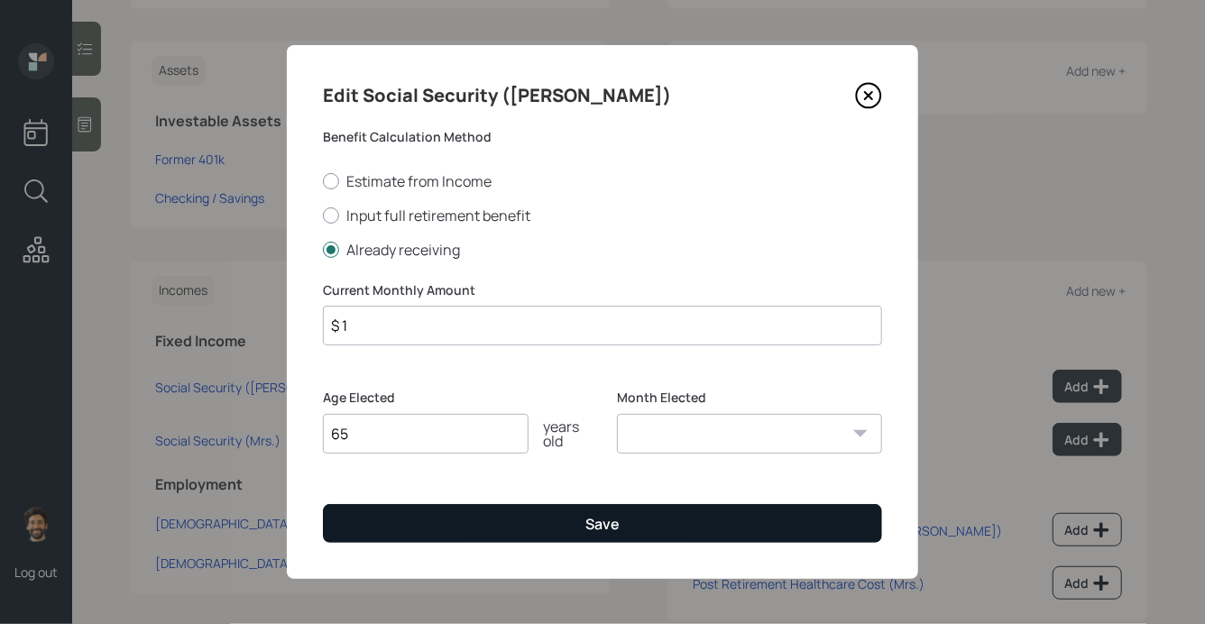
type input "65"
click at [438, 526] on button "Save" at bounding box center [602, 523] width 559 height 39
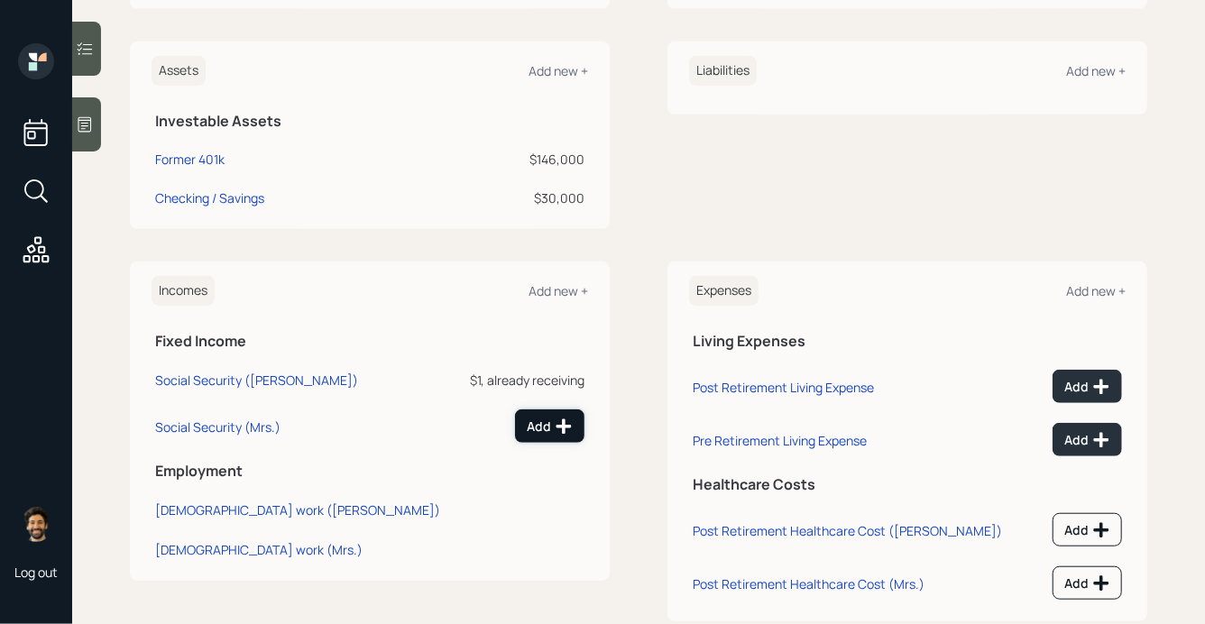
click at [541, 425] on div "Add" at bounding box center [550, 427] width 46 height 18
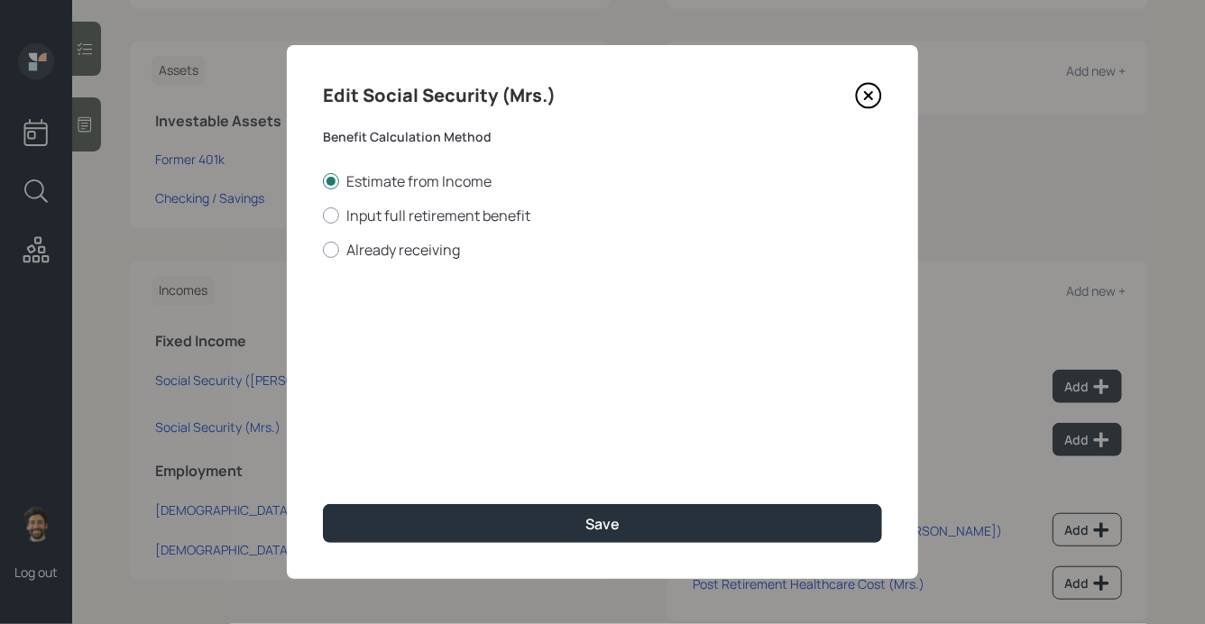
click at [399, 264] on div "Edit Social Security (Mrs.) Benefit Calculation Method Estimate from Income Inp…" at bounding box center [603, 312] width 632 height 534
click at [391, 259] on label "Already receiving" at bounding box center [602, 250] width 559 height 20
click at [323, 250] on input "Already receiving" at bounding box center [322, 249] width 1 height 1
radio input "true"
click at [411, 322] on input "$" at bounding box center [602, 326] width 559 height 40
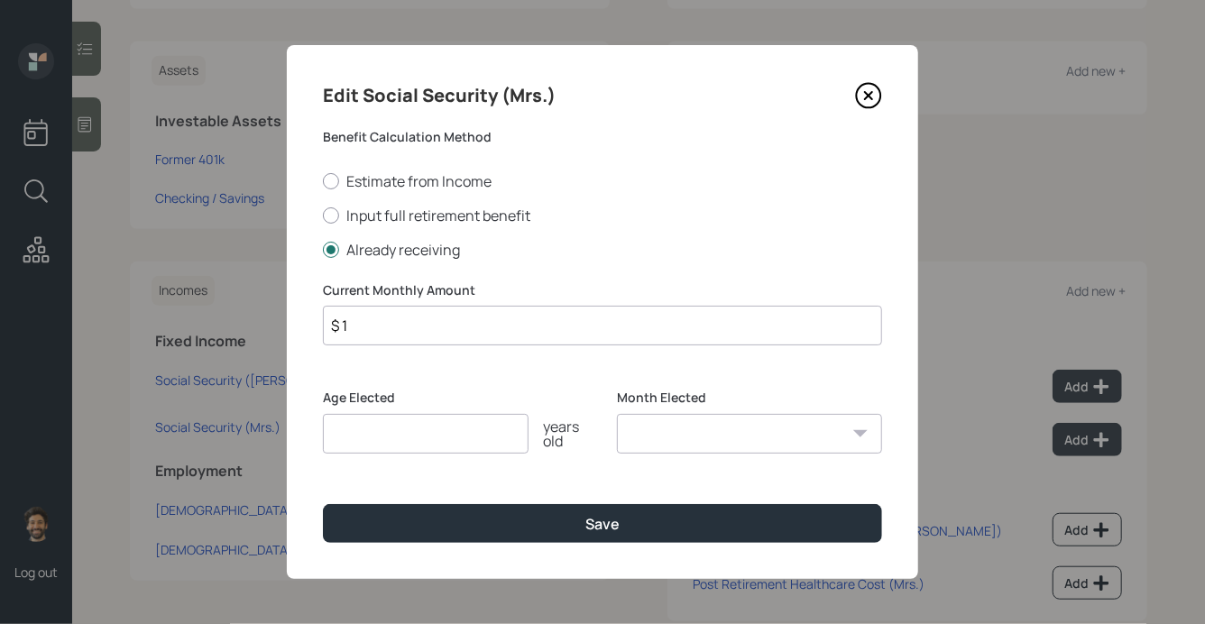
type input "$ 1"
click at [402, 438] on input "number" at bounding box center [426, 434] width 206 height 40
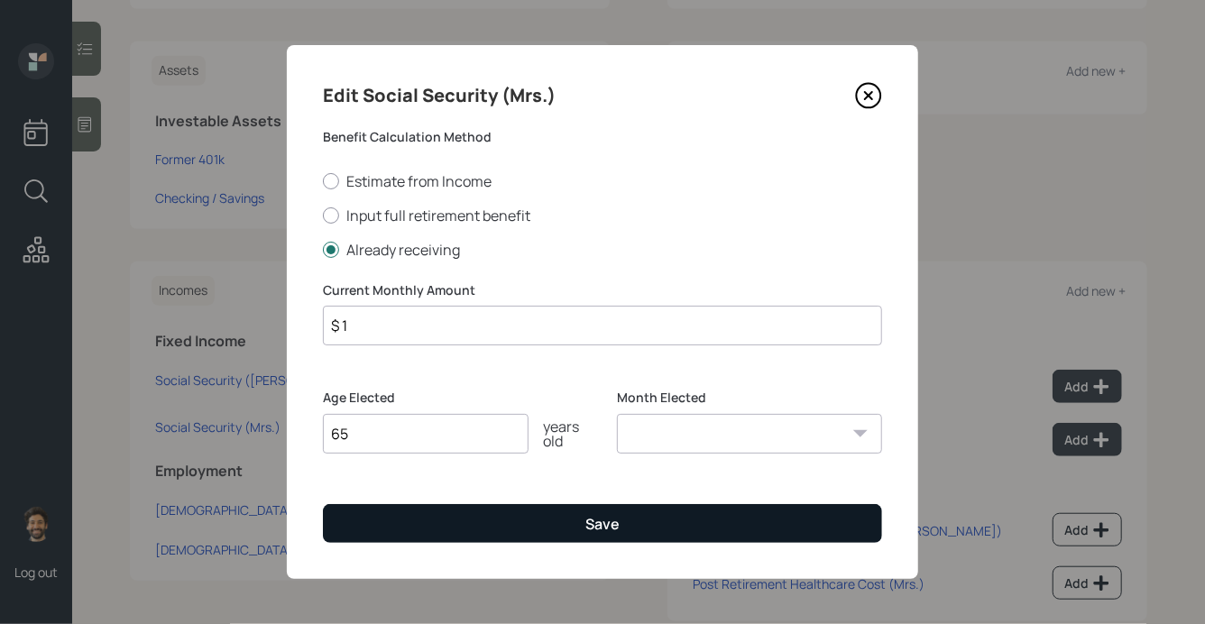
type input "65"
click at [383, 512] on button "Save" at bounding box center [602, 523] width 559 height 39
